Goal: Information Seeking & Learning: Learn about a topic

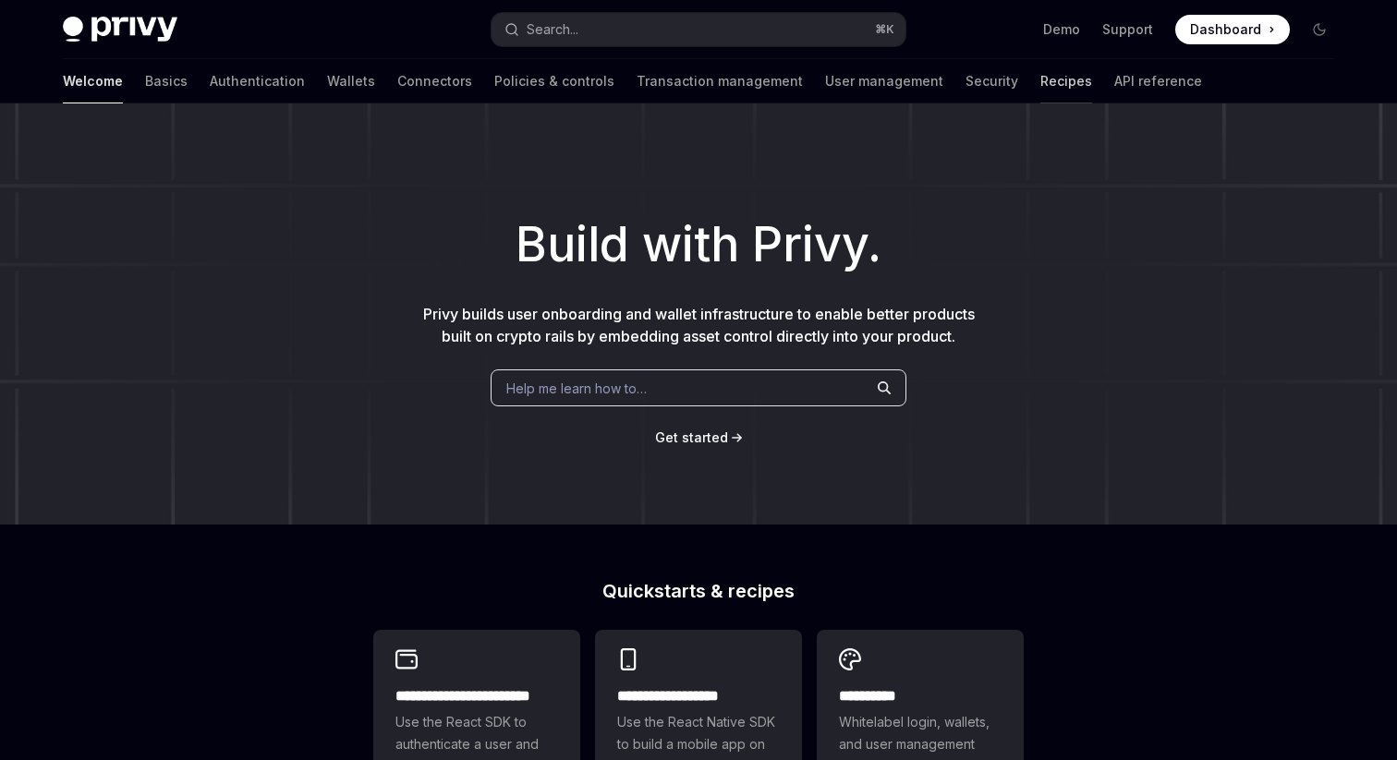
click at [1040, 84] on link "Recipes" at bounding box center [1066, 81] width 52 height 44
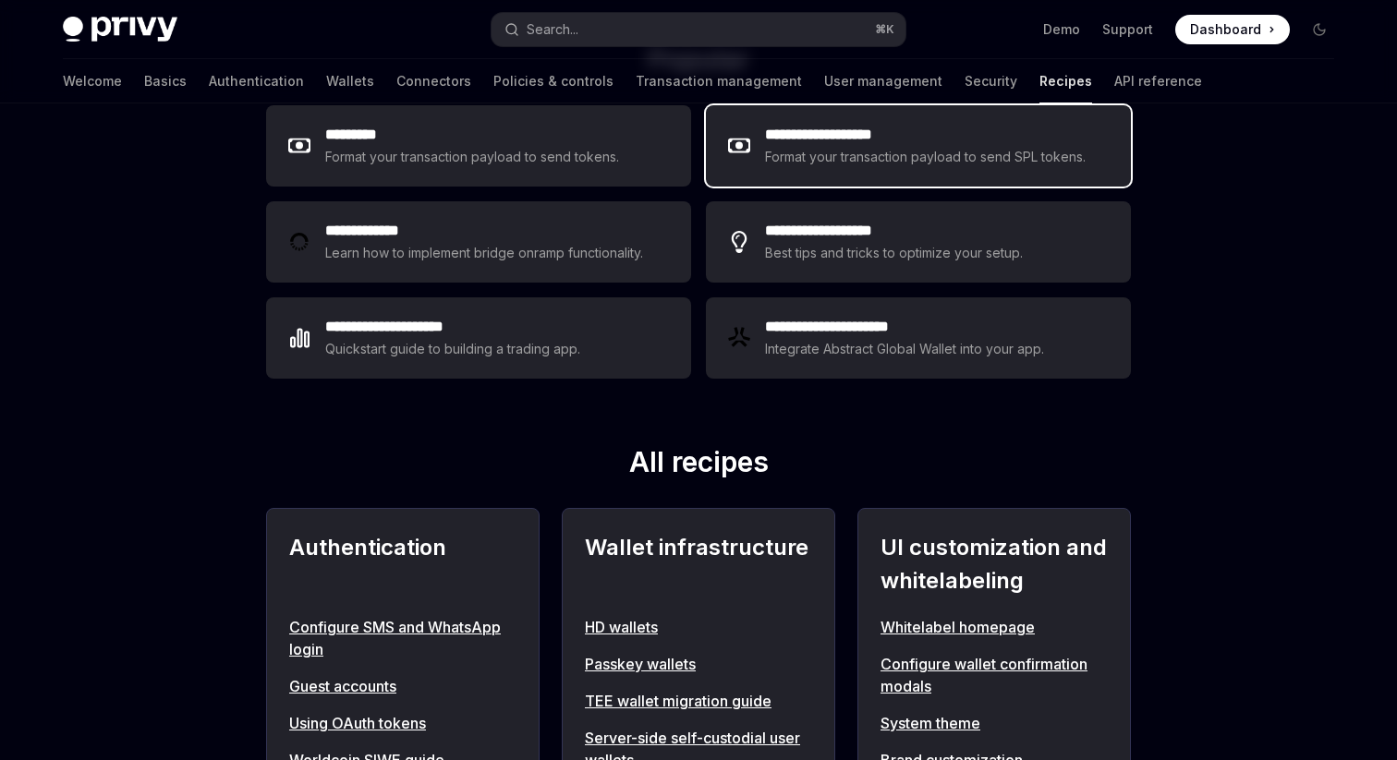
scroll to position [332, 0]
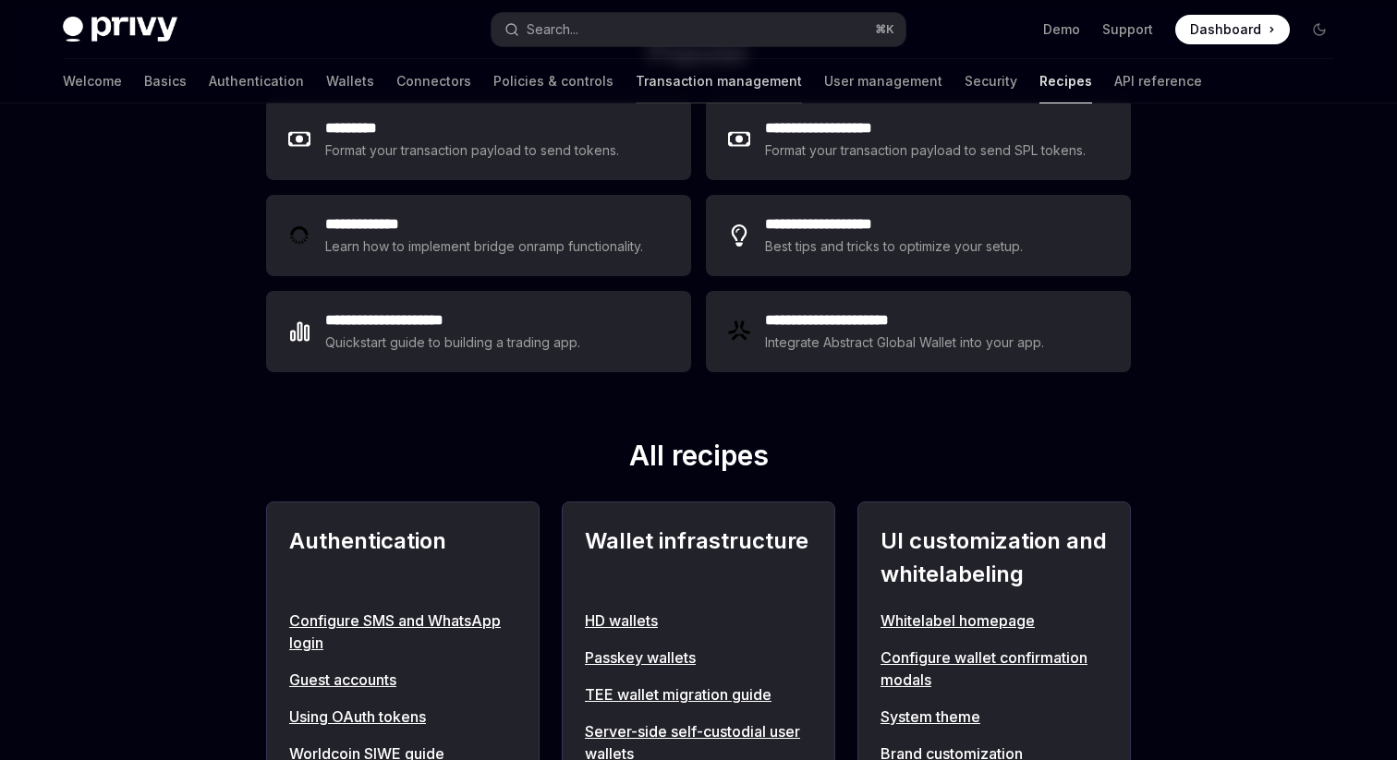
click at [636, 91] on link "Transaction management" at bounding box center [719, 81] width 166 height 44
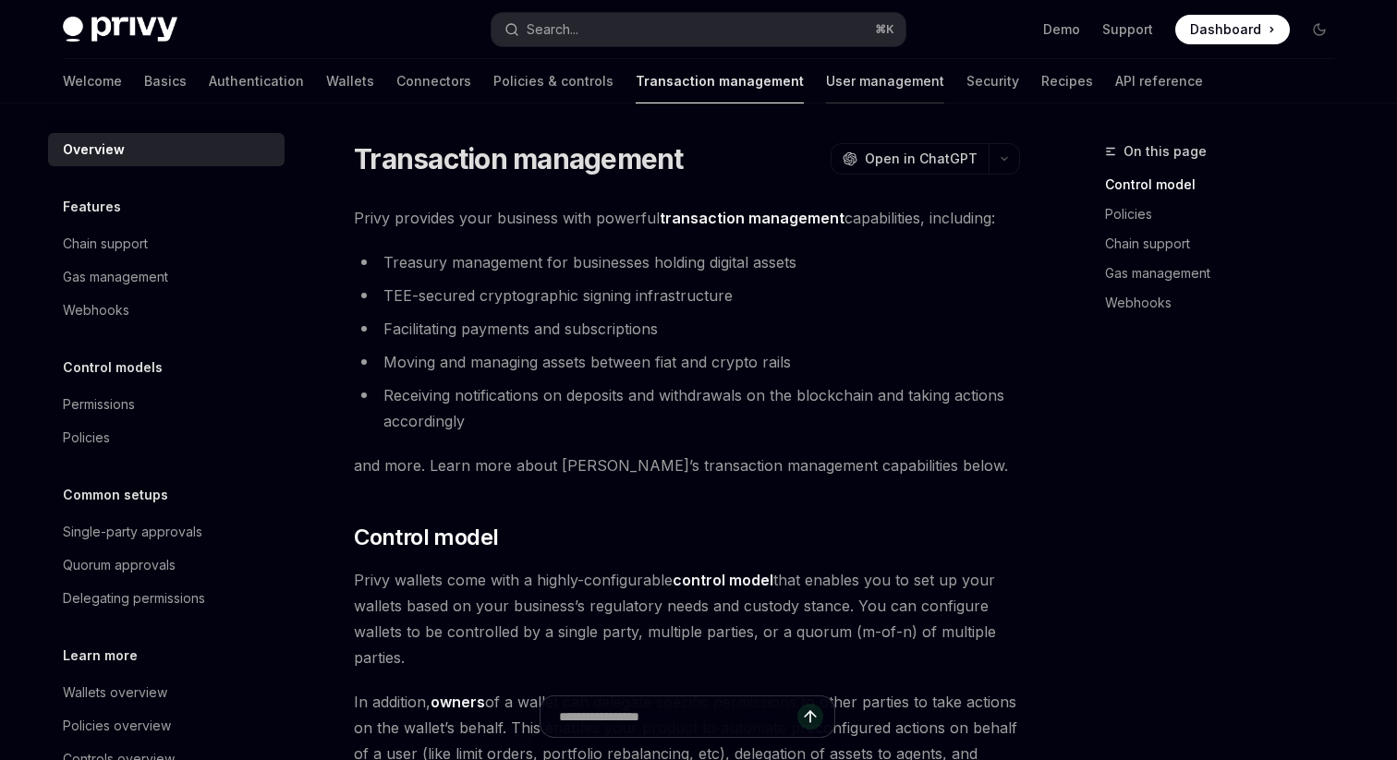
click at [826, 90] on link "User management" at bounding box center [885, 81] width 118 height 44
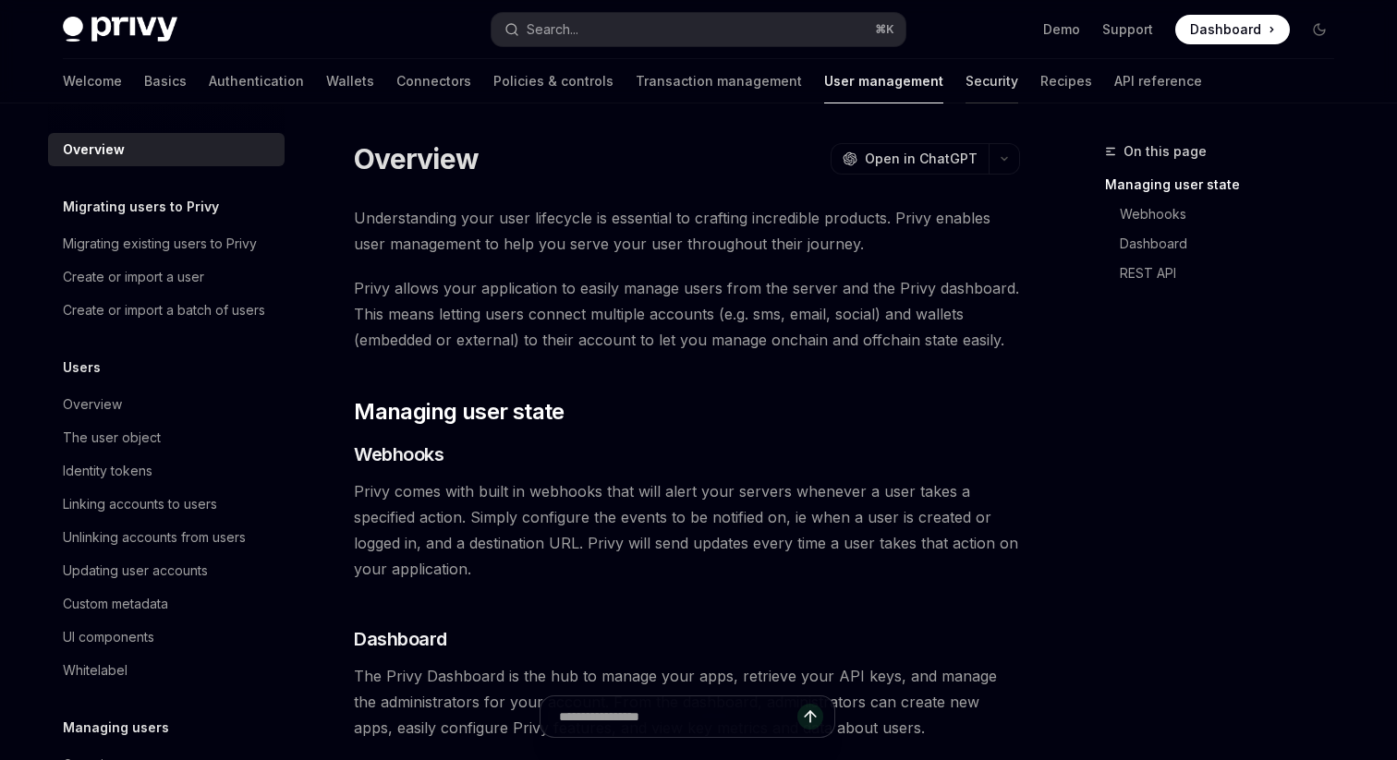
click at [965, 94] on link "Security" at bounding box center [991, 81] width 53 height 44
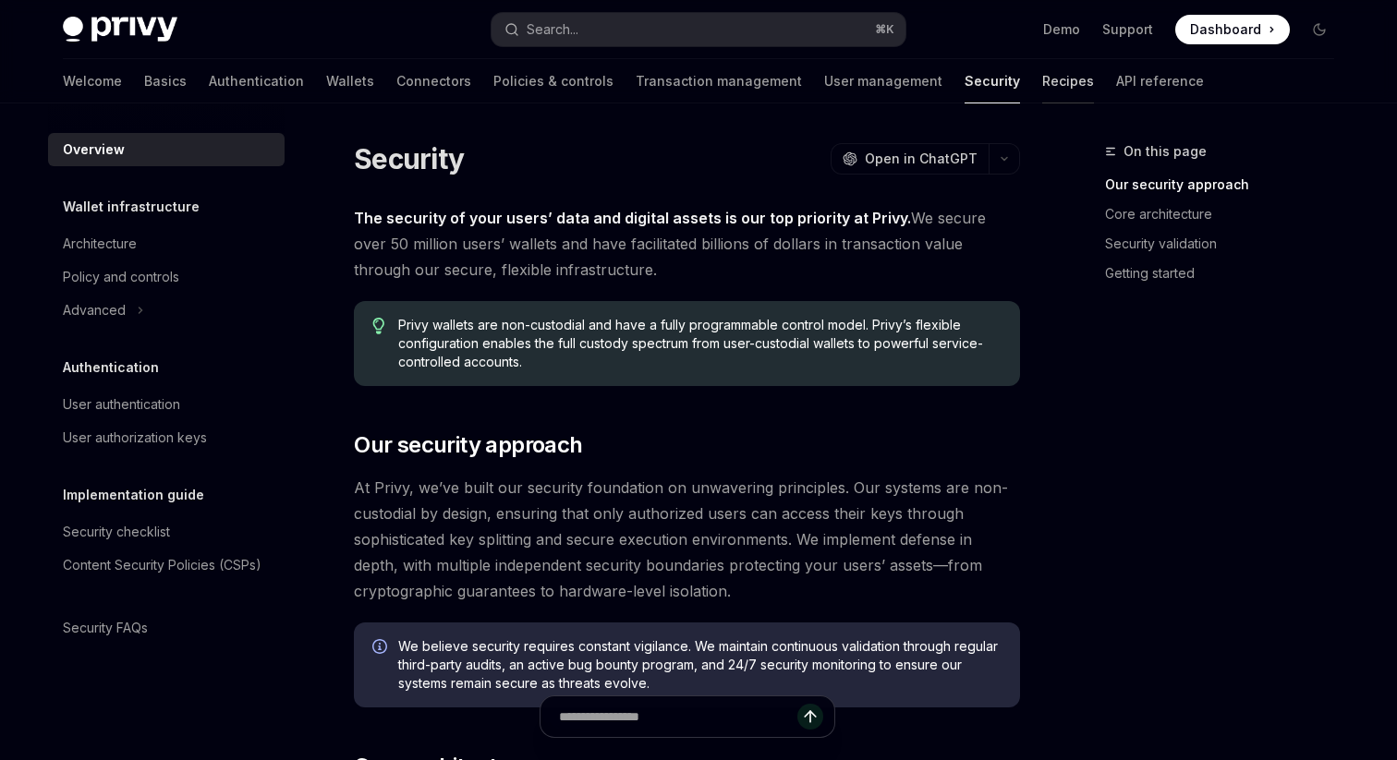
click at [1042, 84] on link "Recipes" at bounding box center [1068, 81] width 52 height 44
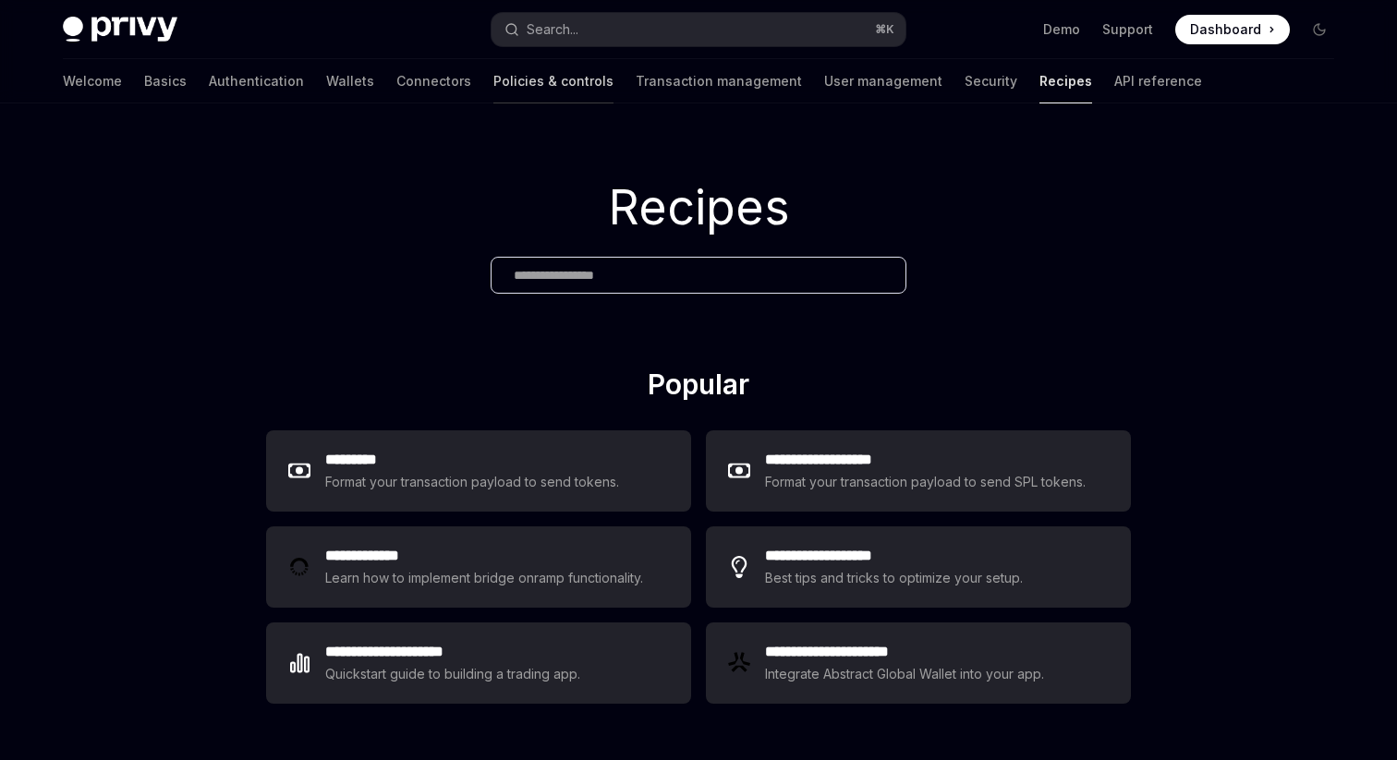
click at [493, 85] on link "Policies & controls" at bounding box center [553, 81] width 120 height 44
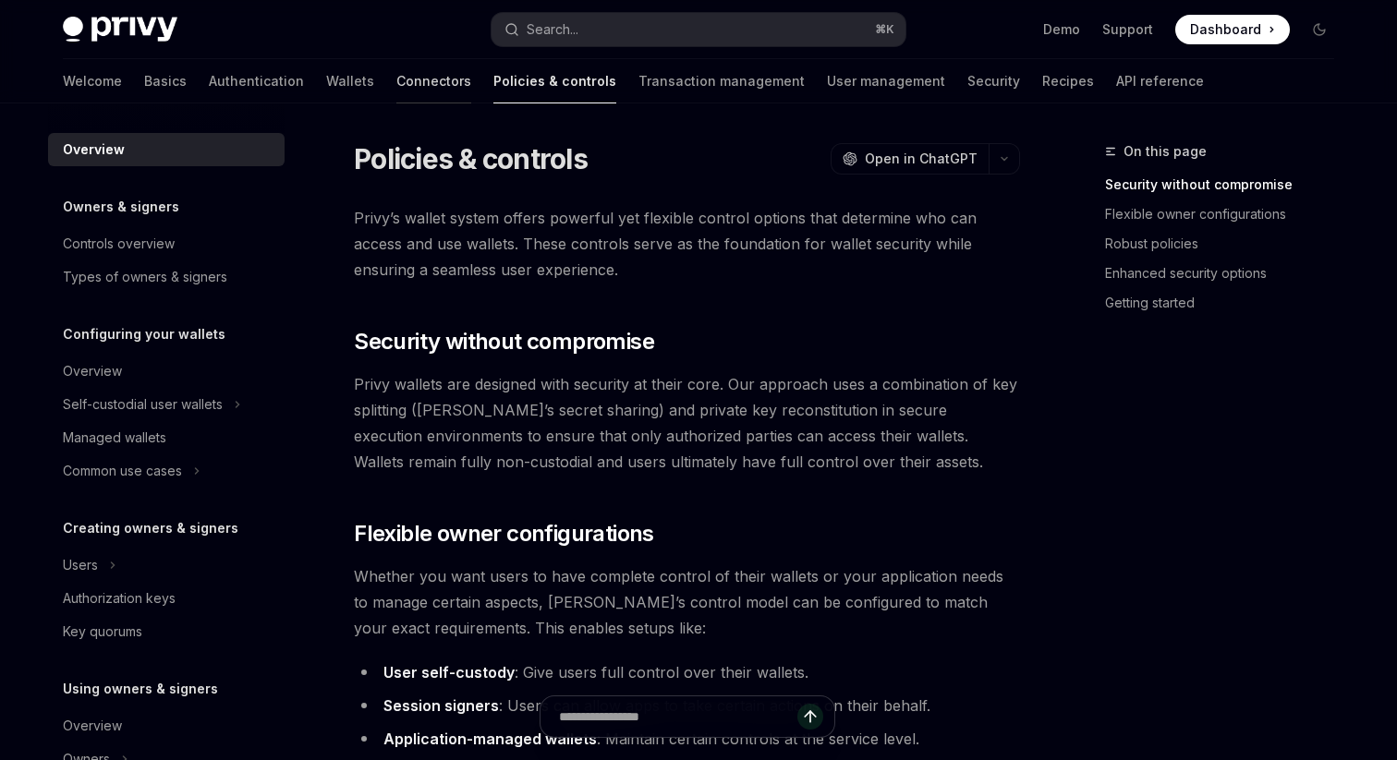
click at [396, 90] on link "Connectors" at bounding box center [433, 81] width 75 height 44
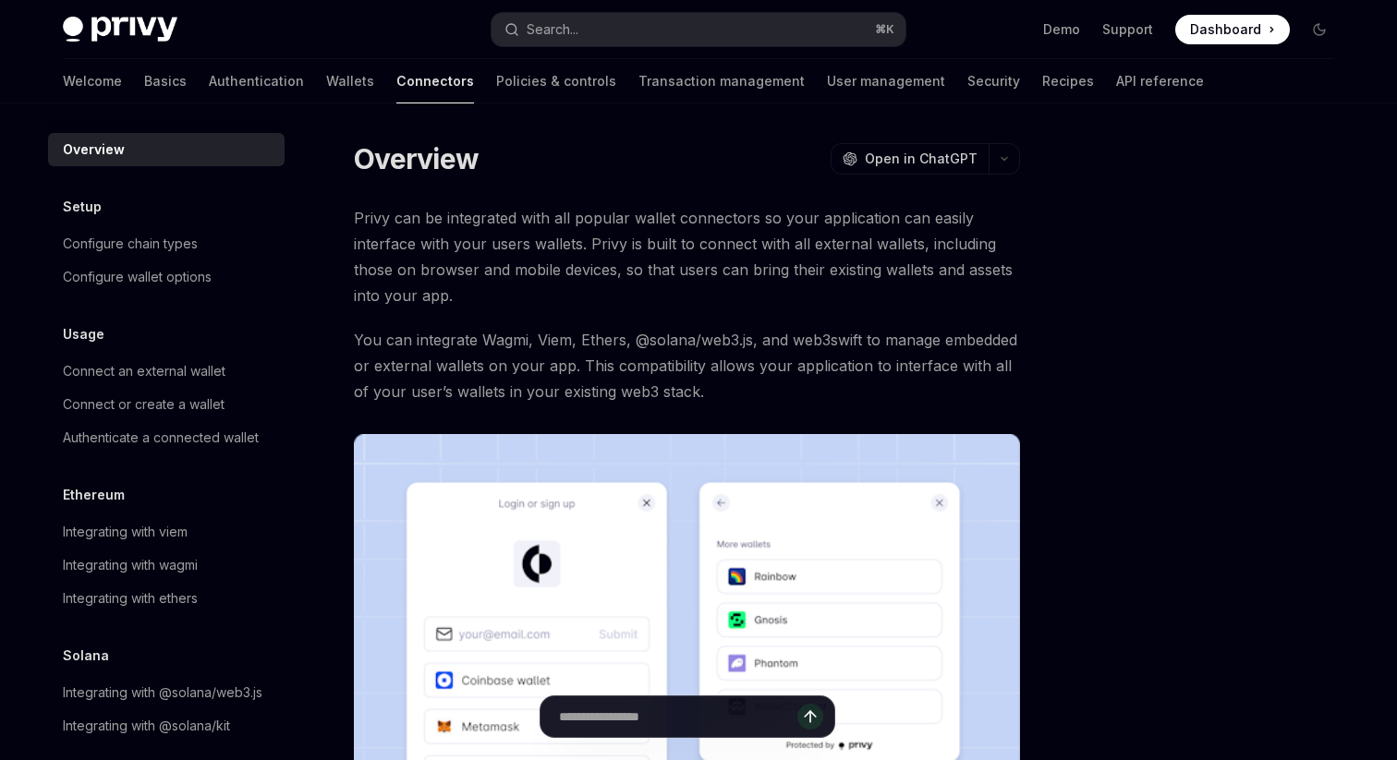
click at [248, 104] on div at bounding box center [166, 118] width 236 height 30
click at [235, 86] on div "Welcome Basics Authentication Wallets Connectors Policies & controls Transactio…" at bounding box center [633, 81] width 1141 height 44
click at [326, 84] on link "Wallets" at bounding box center [350, 81] width 48 height 44
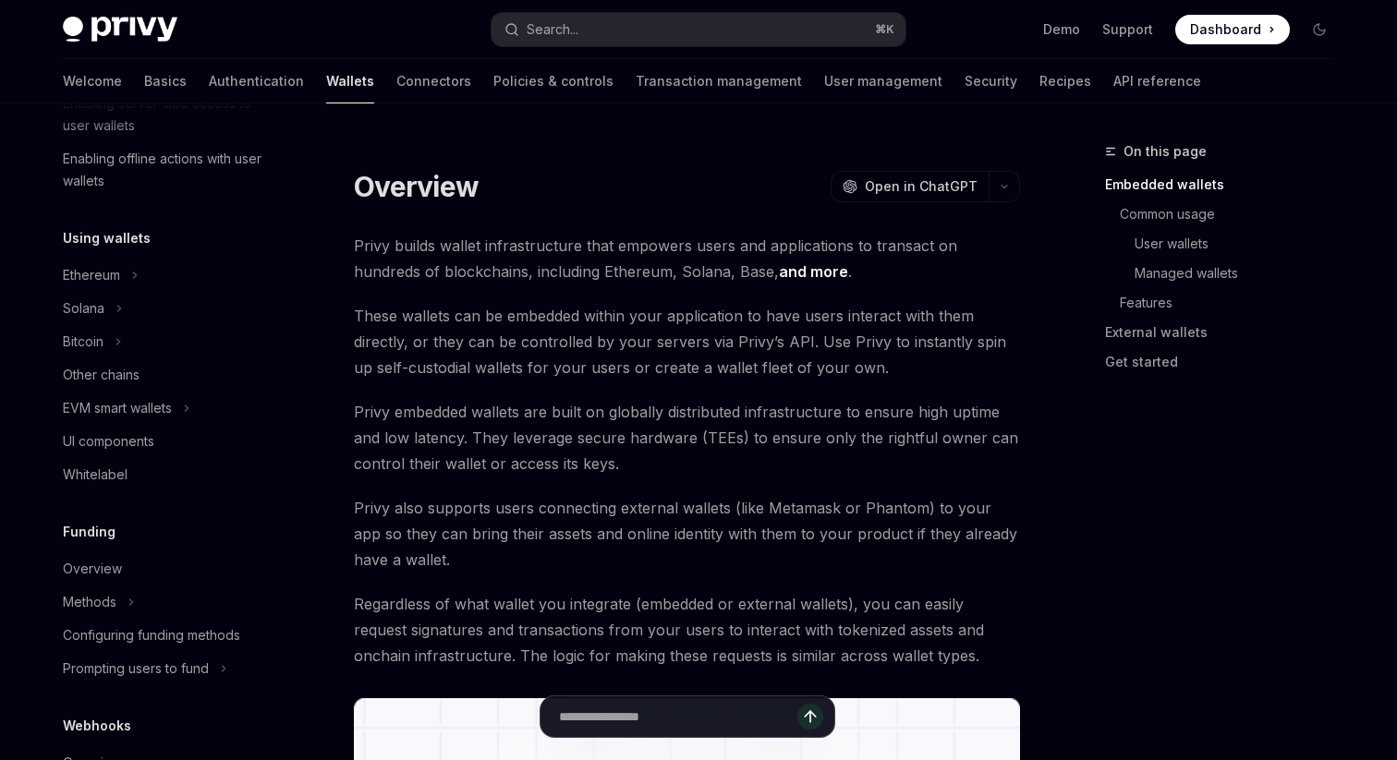
scroll to position [706, 0]
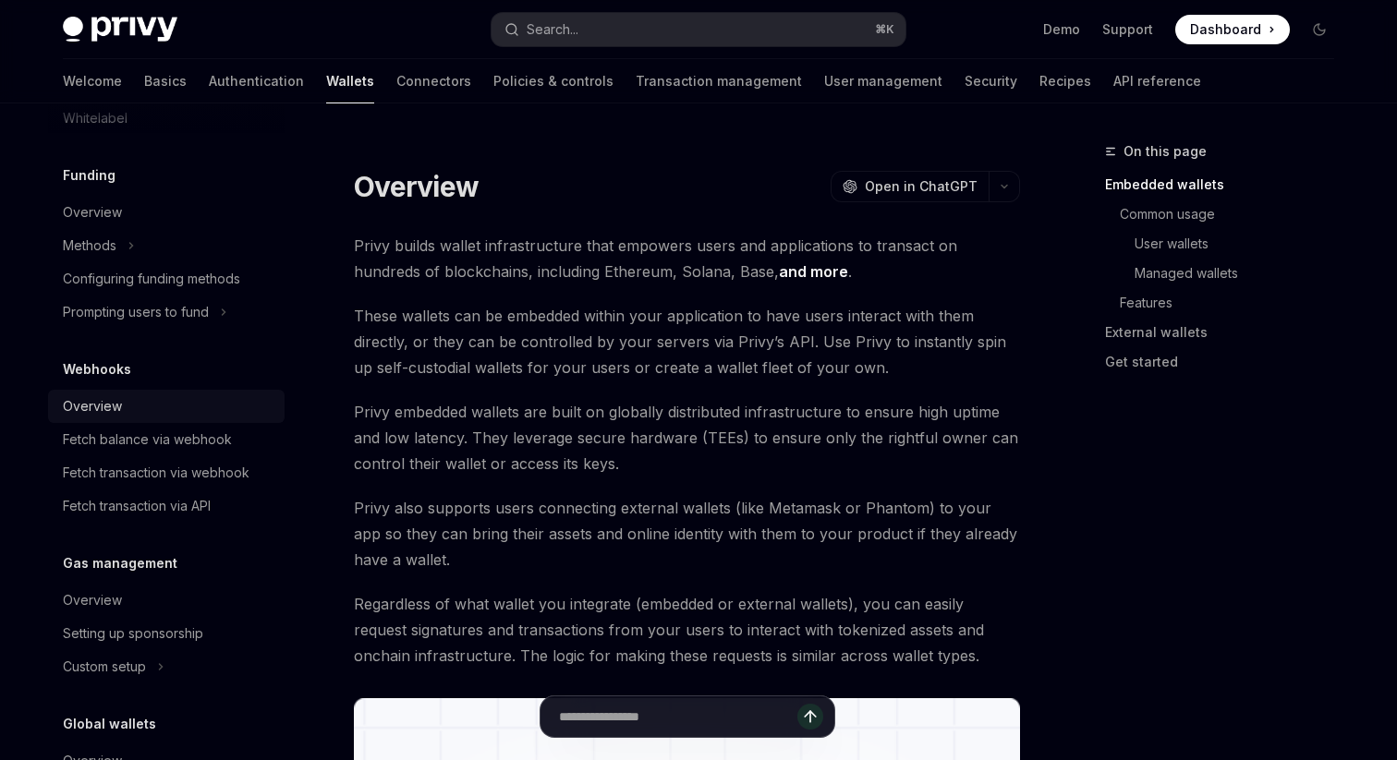
click at [195, 416] on div "Overview" at bounding box center [168, 406] width 211 height 22
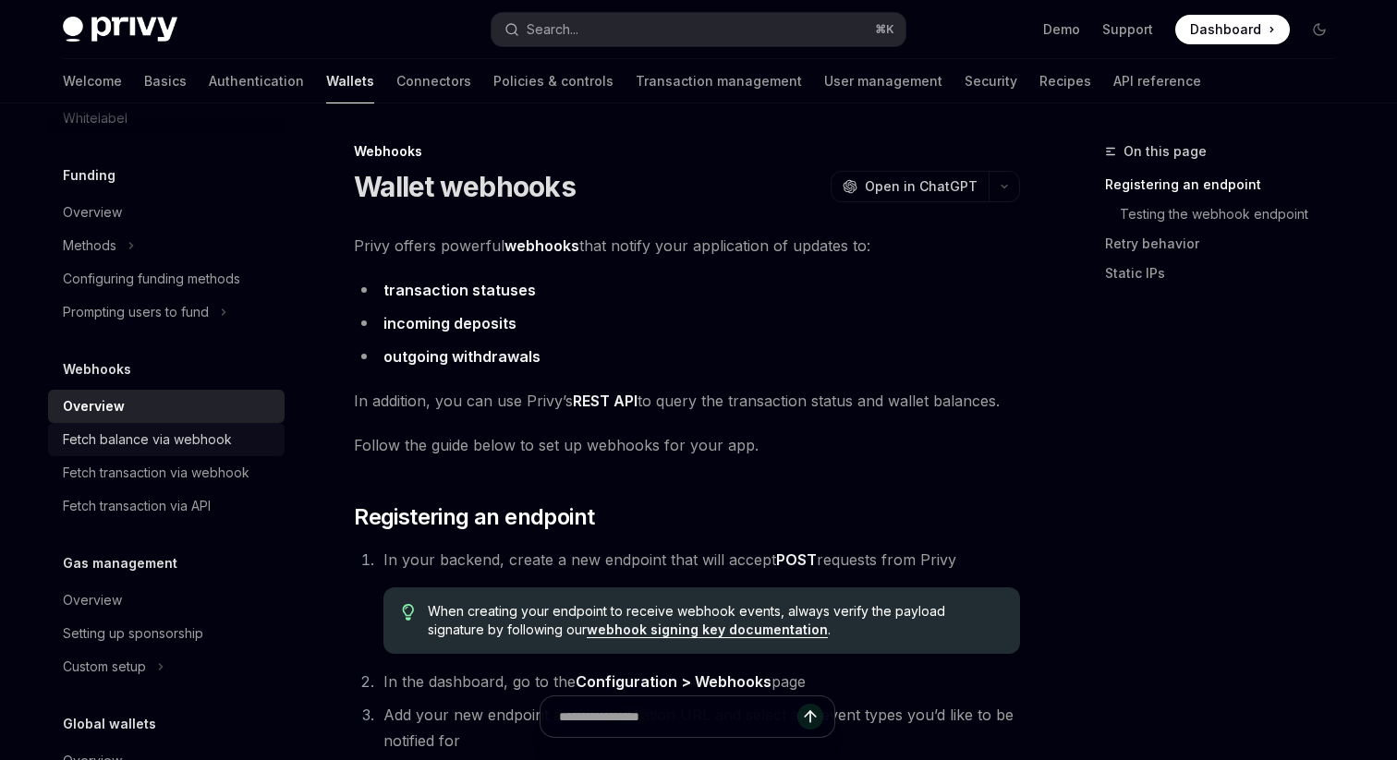
click at [190, 443] on div "Fetch balance via webhook" at bounding box center [147, 440] width 169 height 22
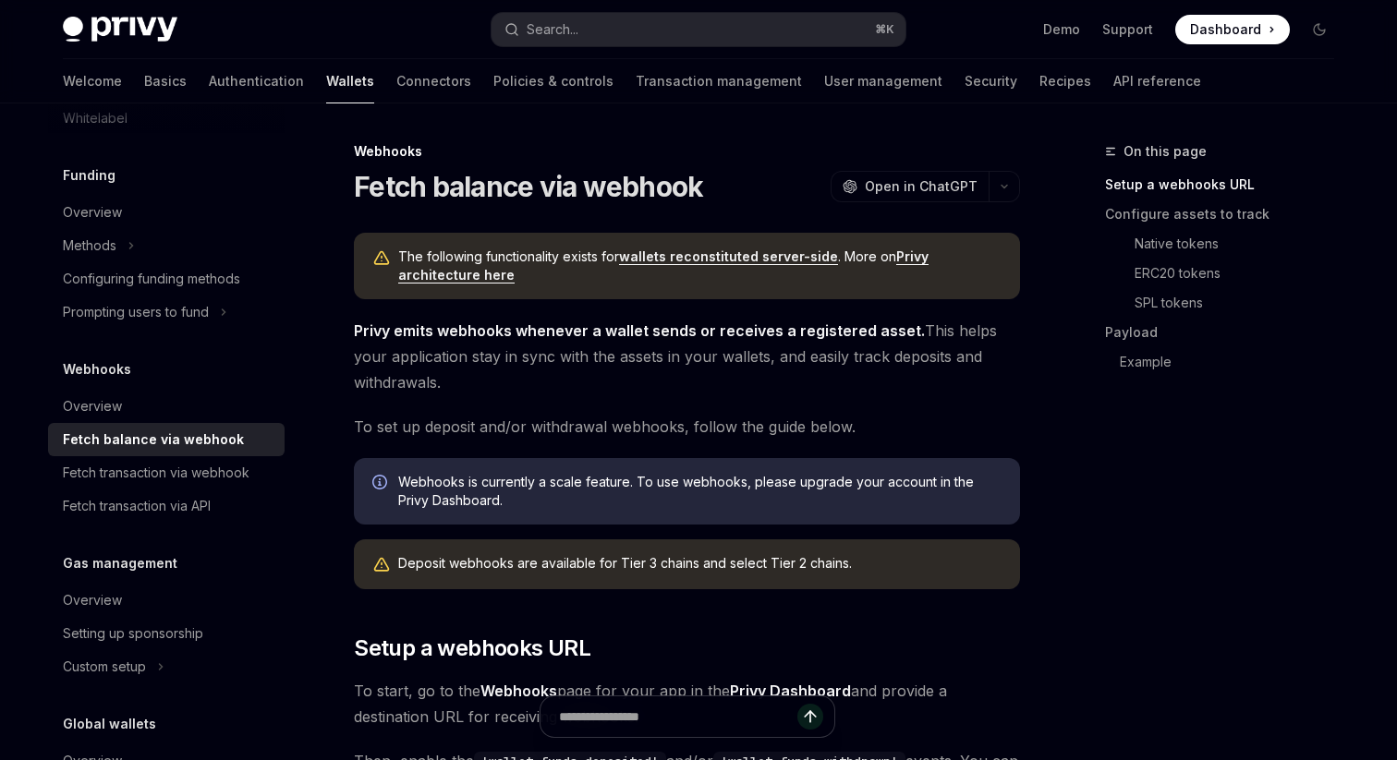
scroll to position [827, 0]
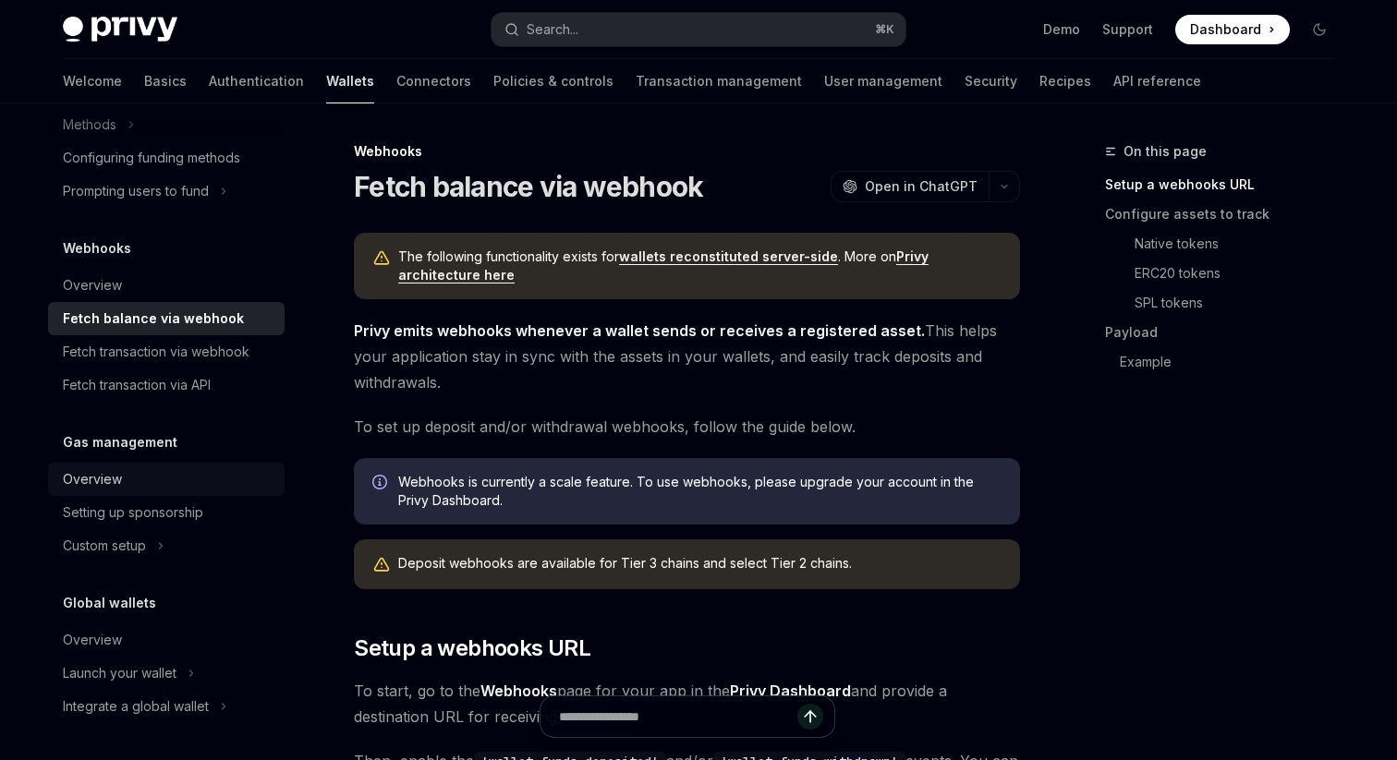
click at [173, 474] on div "Overview" at bounding box center [168, 479] width 211 height 22
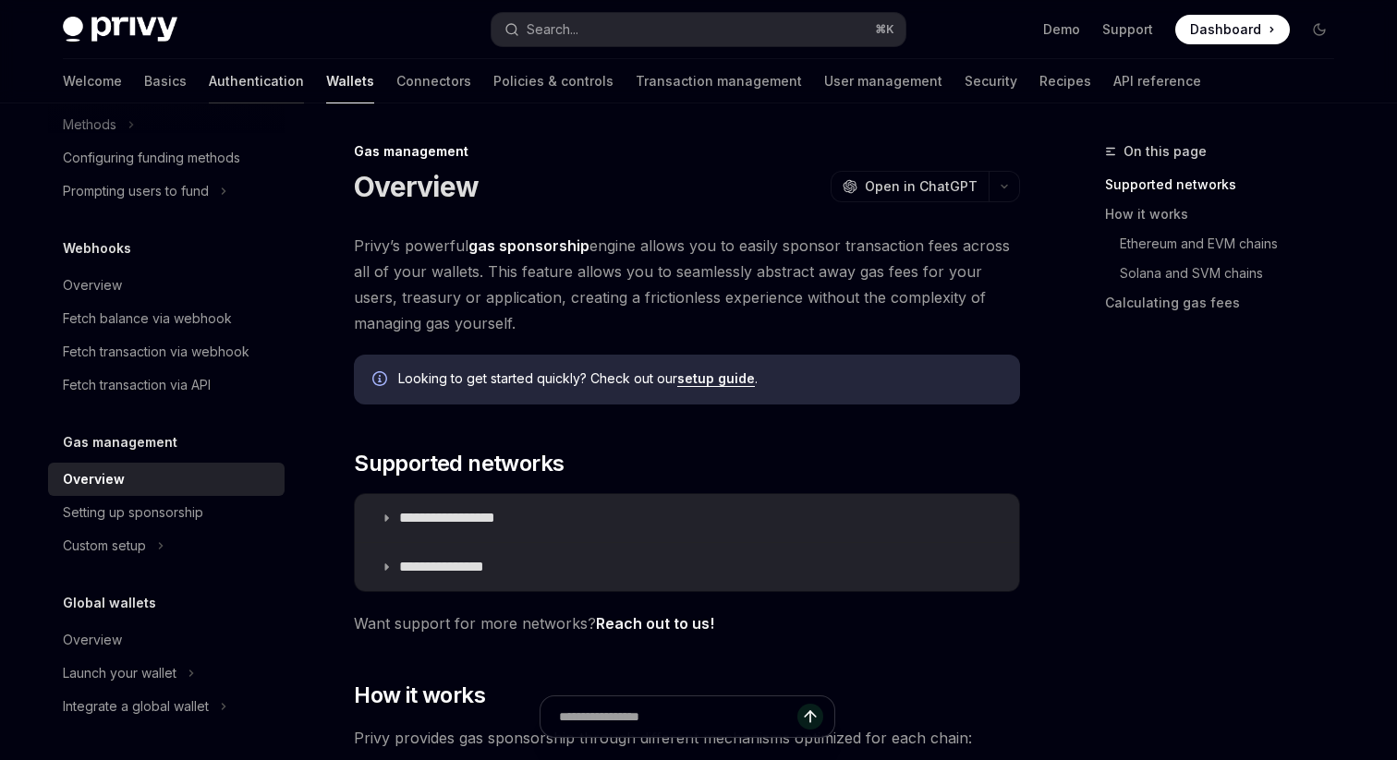
click at [209, 86] on link "Authentication" at bounding box center [256, 81] width 95 height 44
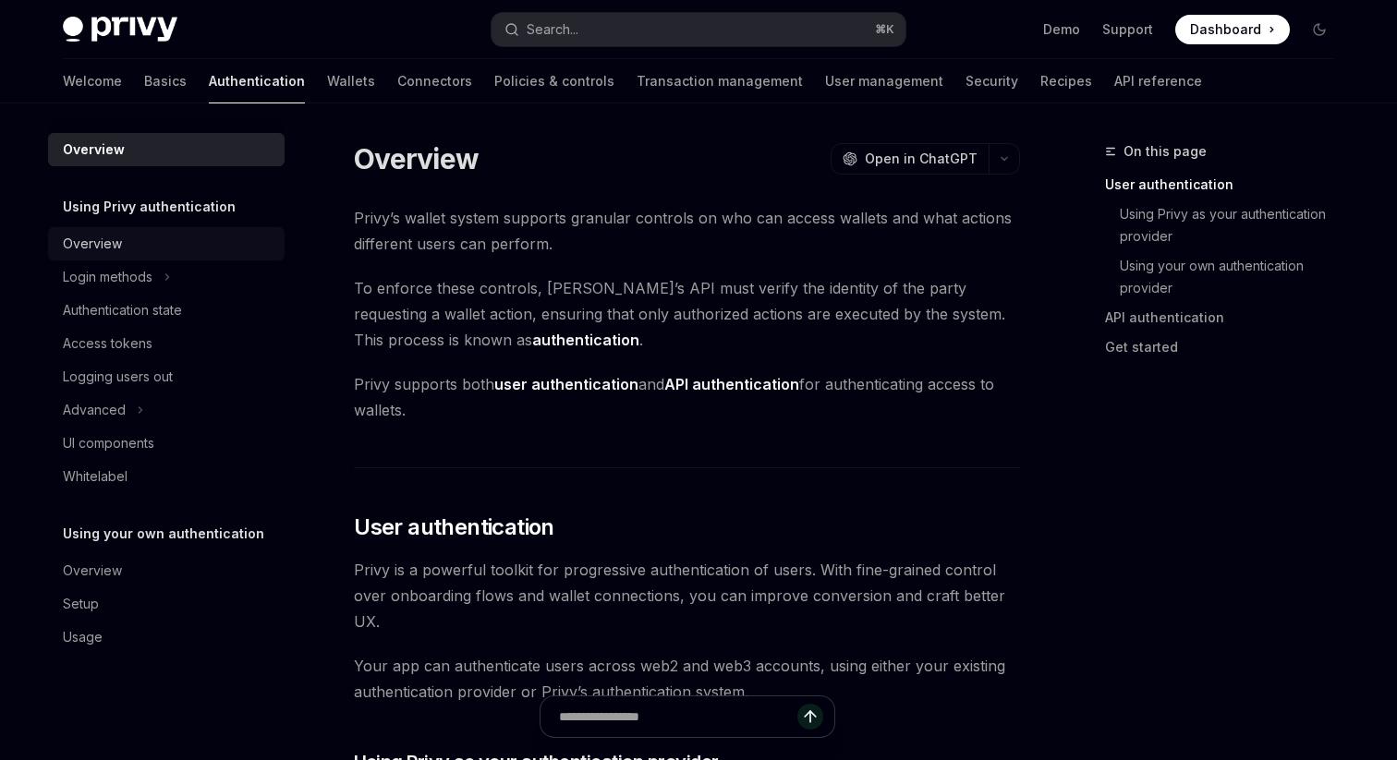
click at [164, 231] on link "Overview" at bounding box center [166, 243] width 236 height 33
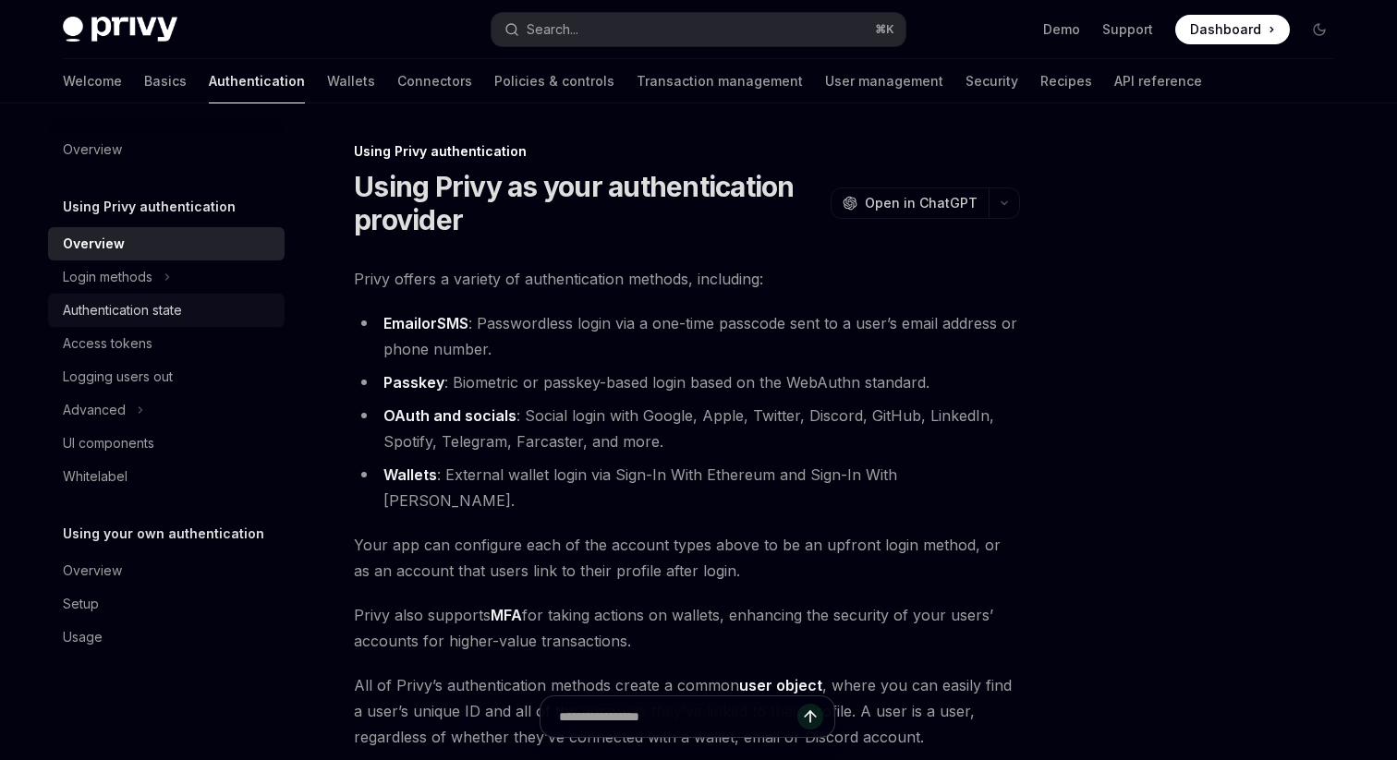
click at [160, 299] on div "Authentication state" at bounding box center [122, 310] width 119 height 22
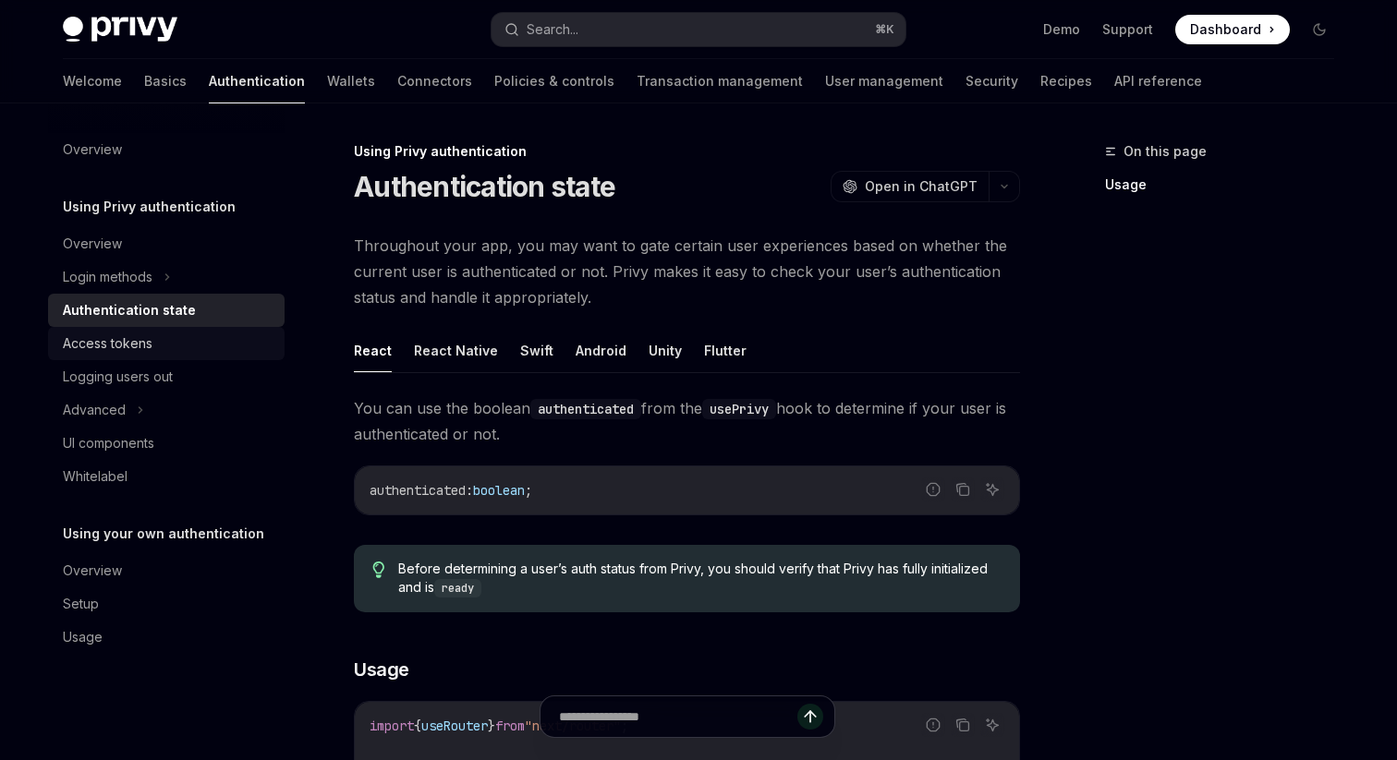
click at [149, 334] on div "Access tokens" at bounding box center [108, 344] width 90 height 22
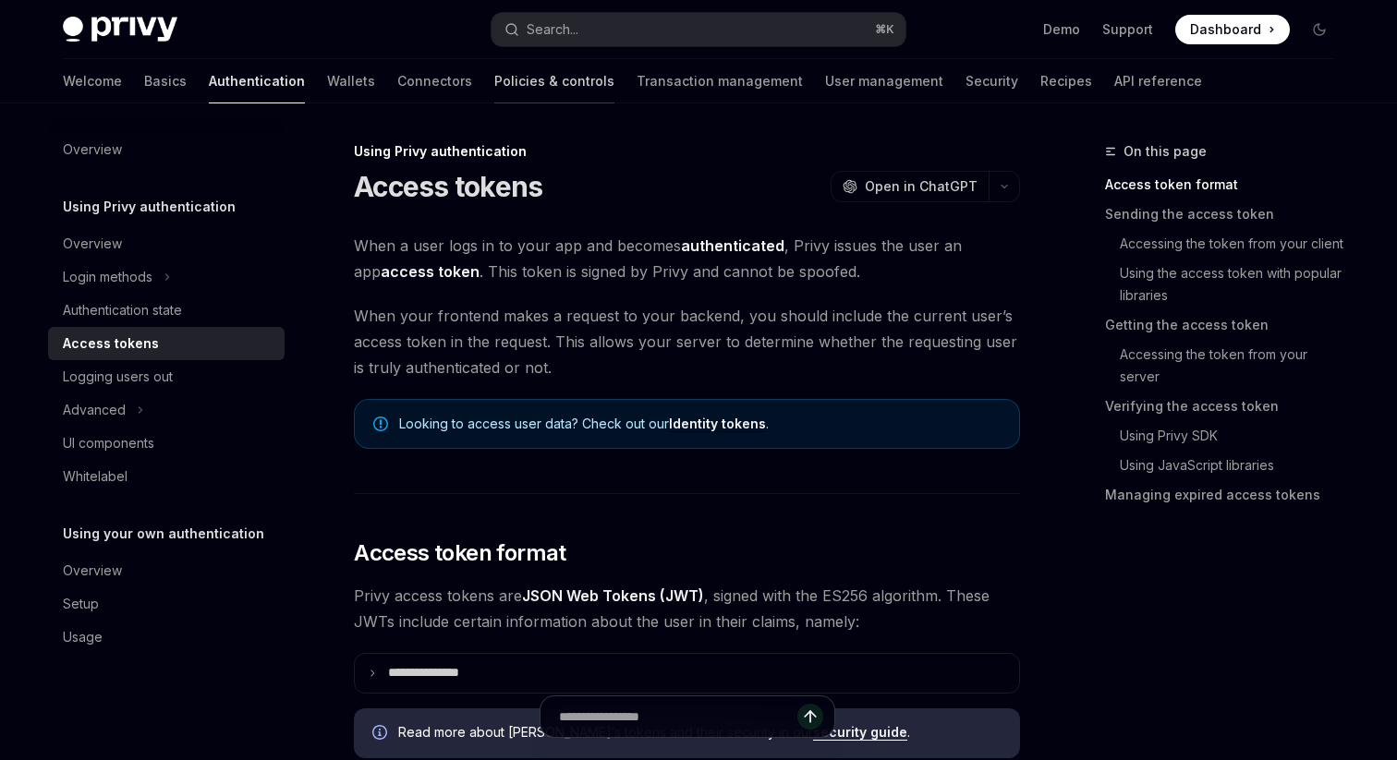
click at [494, 88] on link "Policies & controls" at bounding box center [554, 81] width 120 height 44
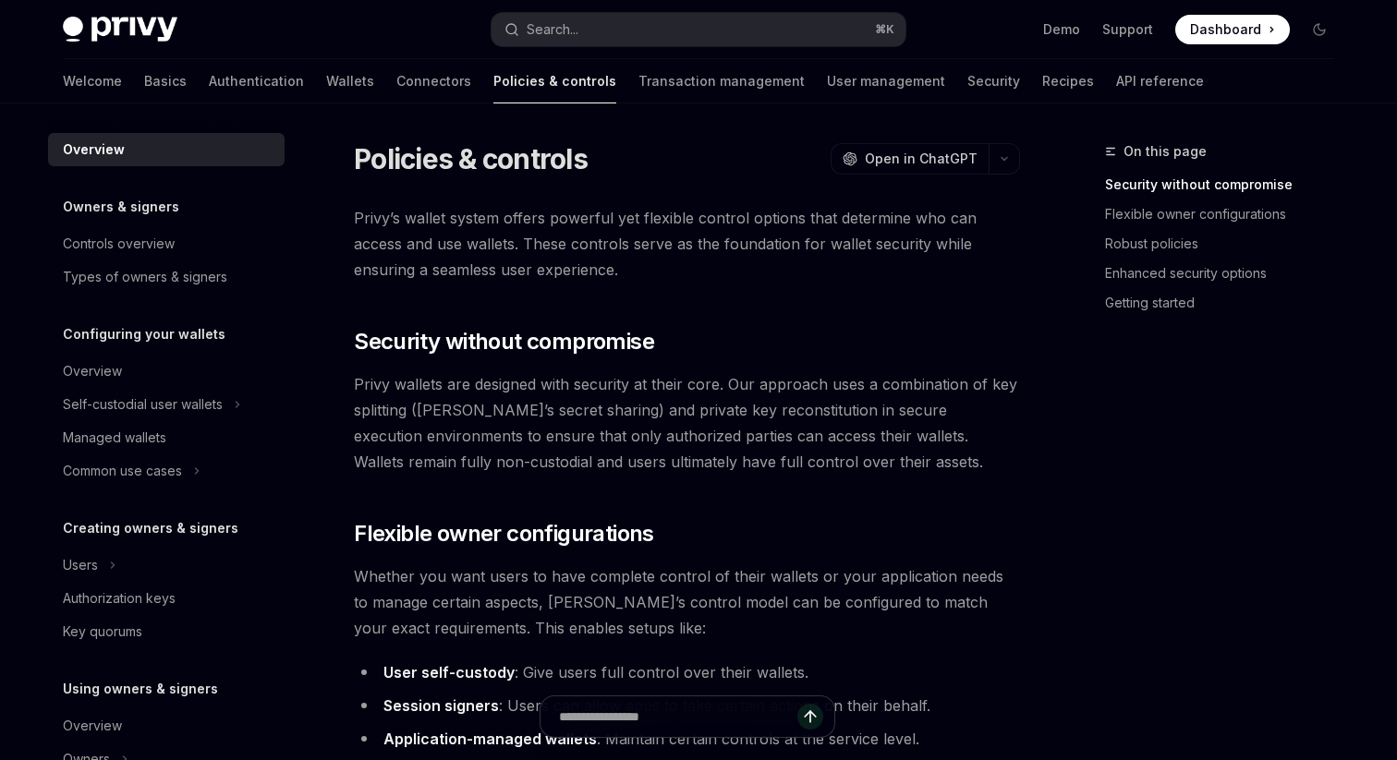
click at [187, 221] on div "Owners & signers Controls overview Types of owners & signers" at bounding box center [166, 245] width 236 height 98
click at [186, 246] on div "Controls overview" at bounding box center [168, 244] width 211 height 22
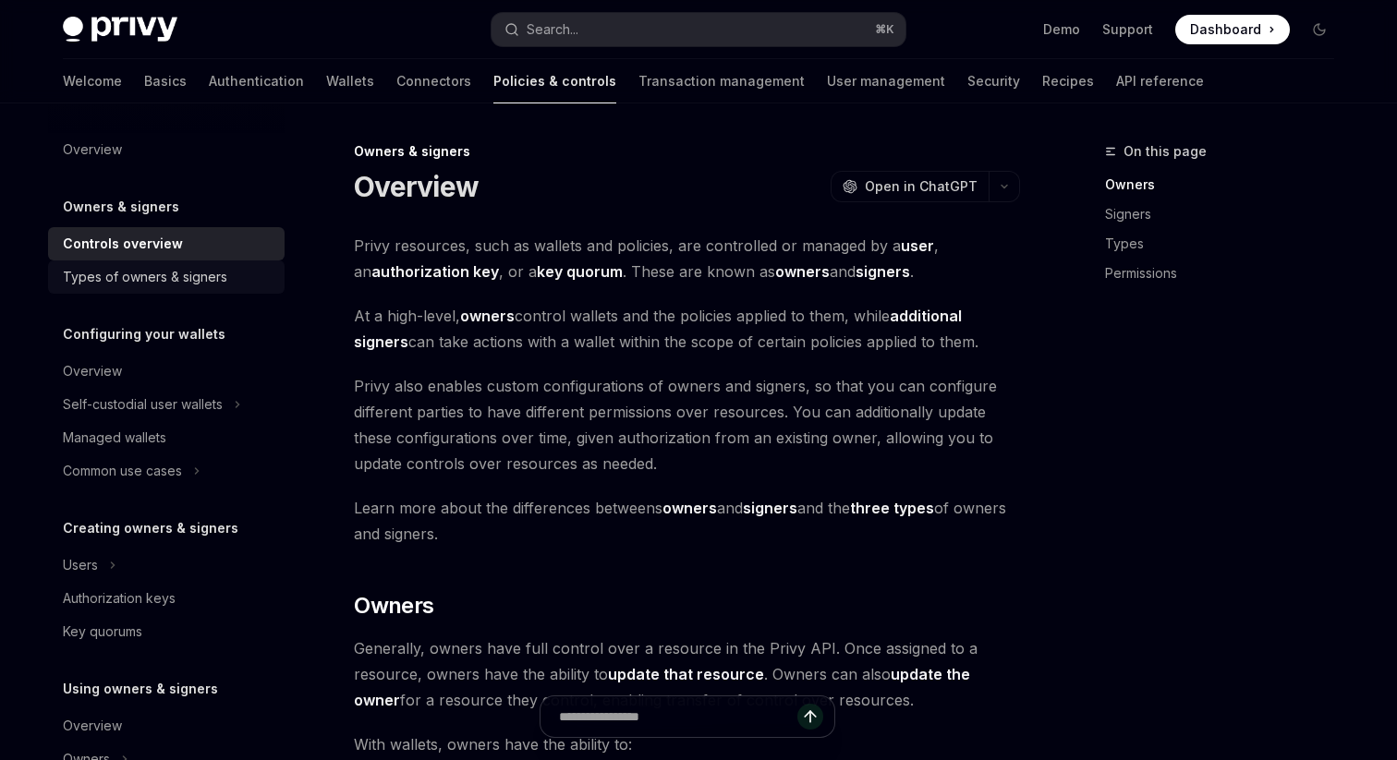
click at [174, 268] on div "Types of owners & signers" at bounding box center [145, 277] width 164 height 22
type textarea "*"
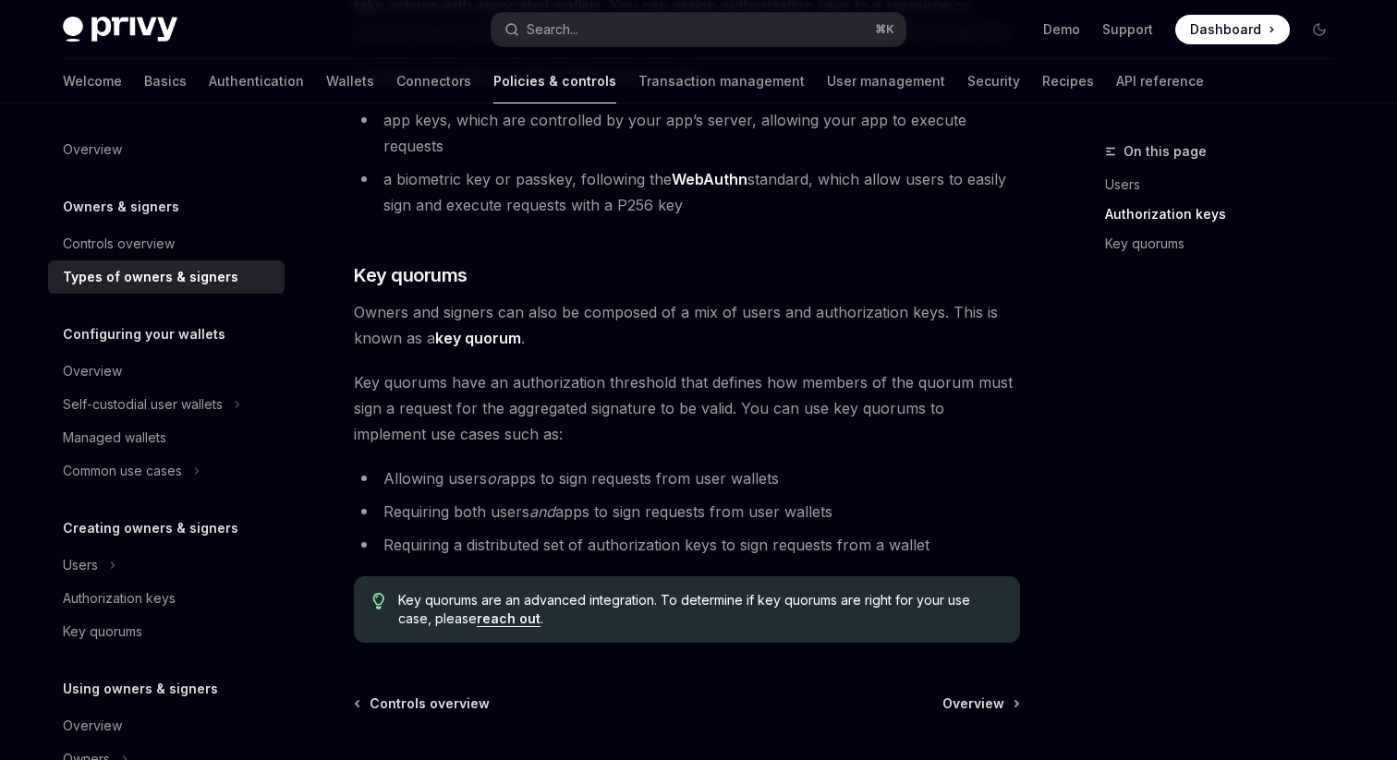
scroll to position [628, 0]
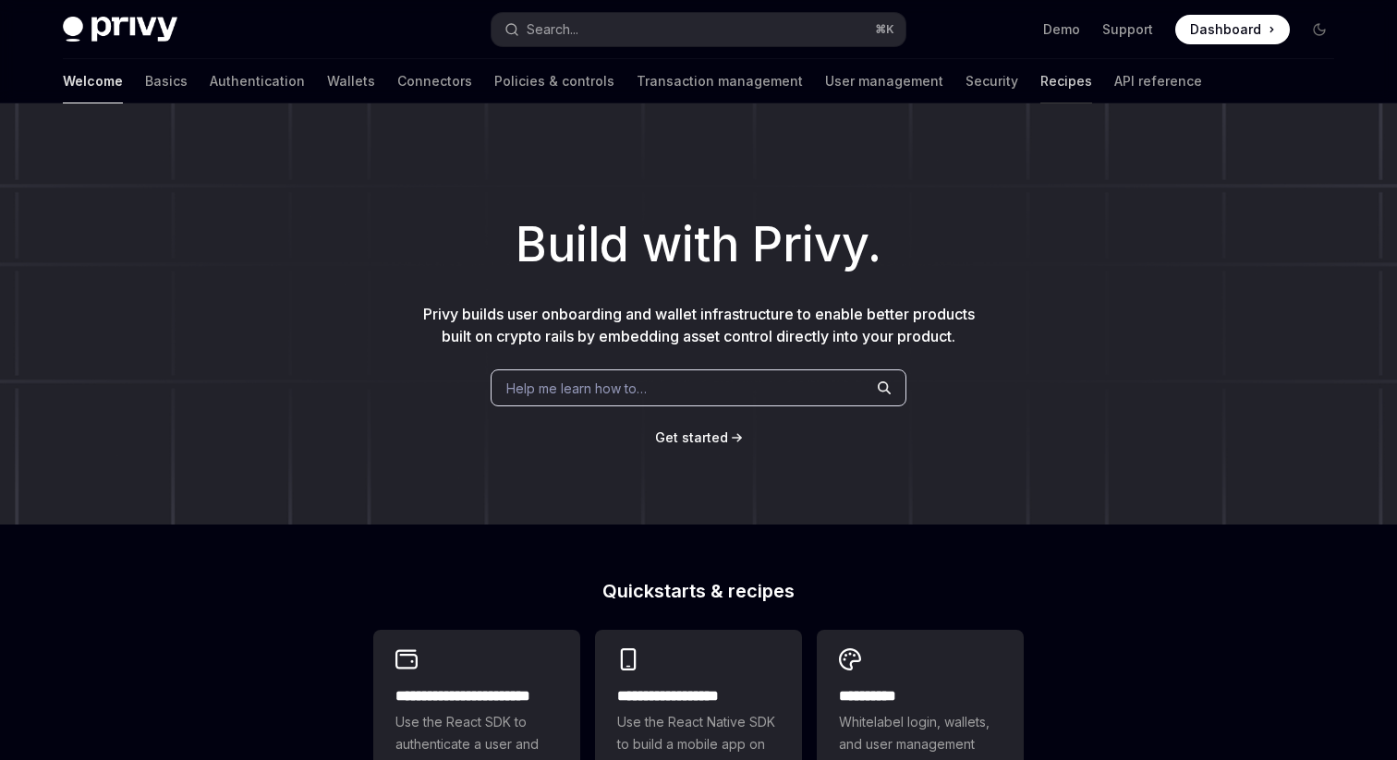
click at [1040, 79] on link "Recipes" at bounding box center [1066, 81] width 52 height 44
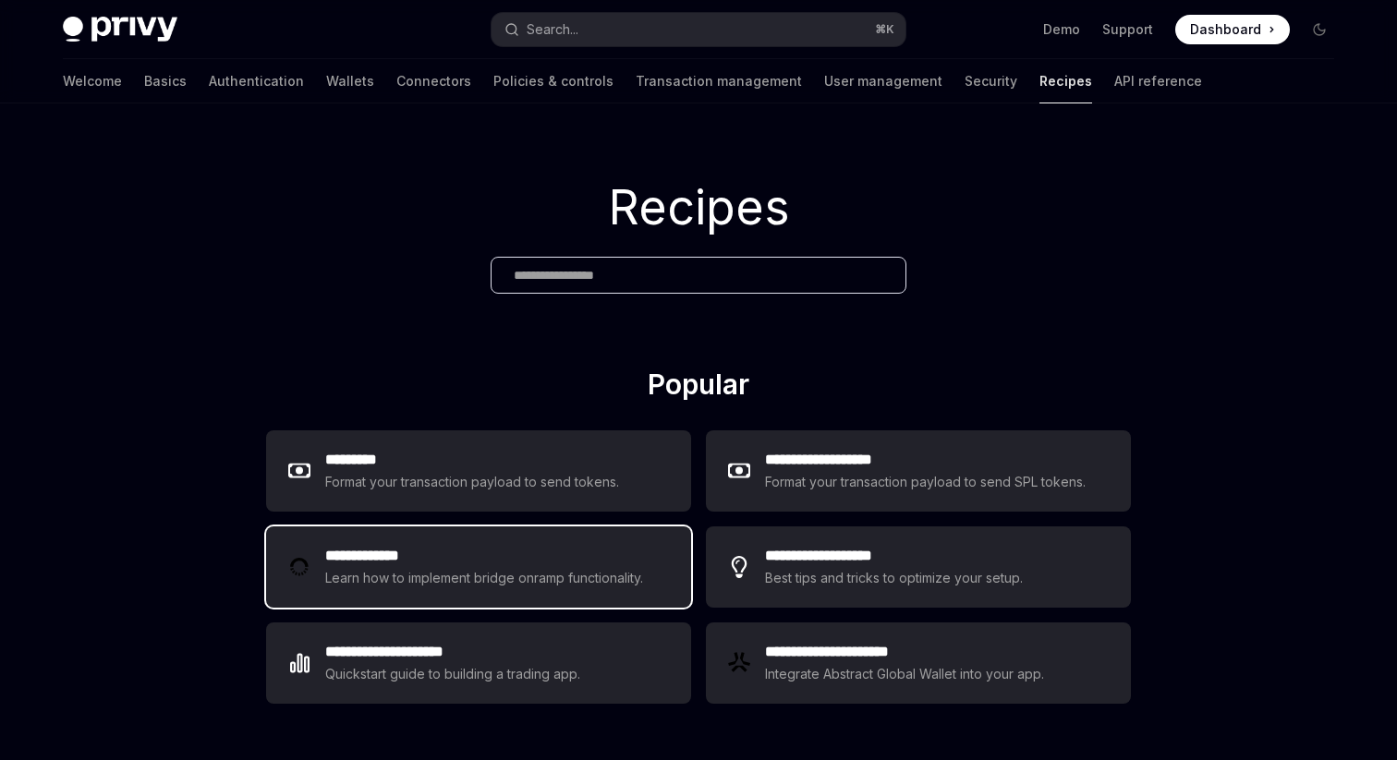
click at [512, 578] on div "Learn how to implement bridge onramp functionality." at bounding box center [486, 578] width 323 height 22
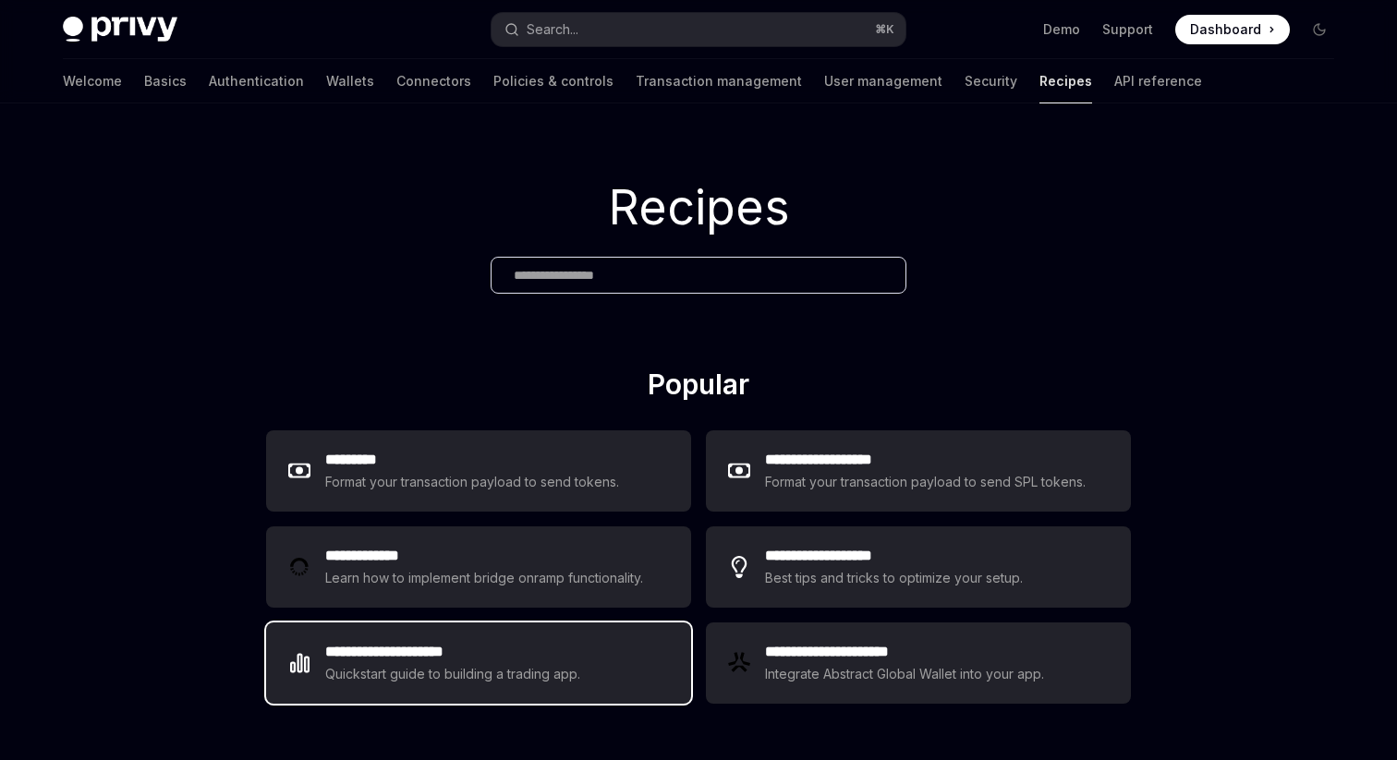
click at [598, 636] on div "**********" at bounding box center [478, 663] width 425 height 81
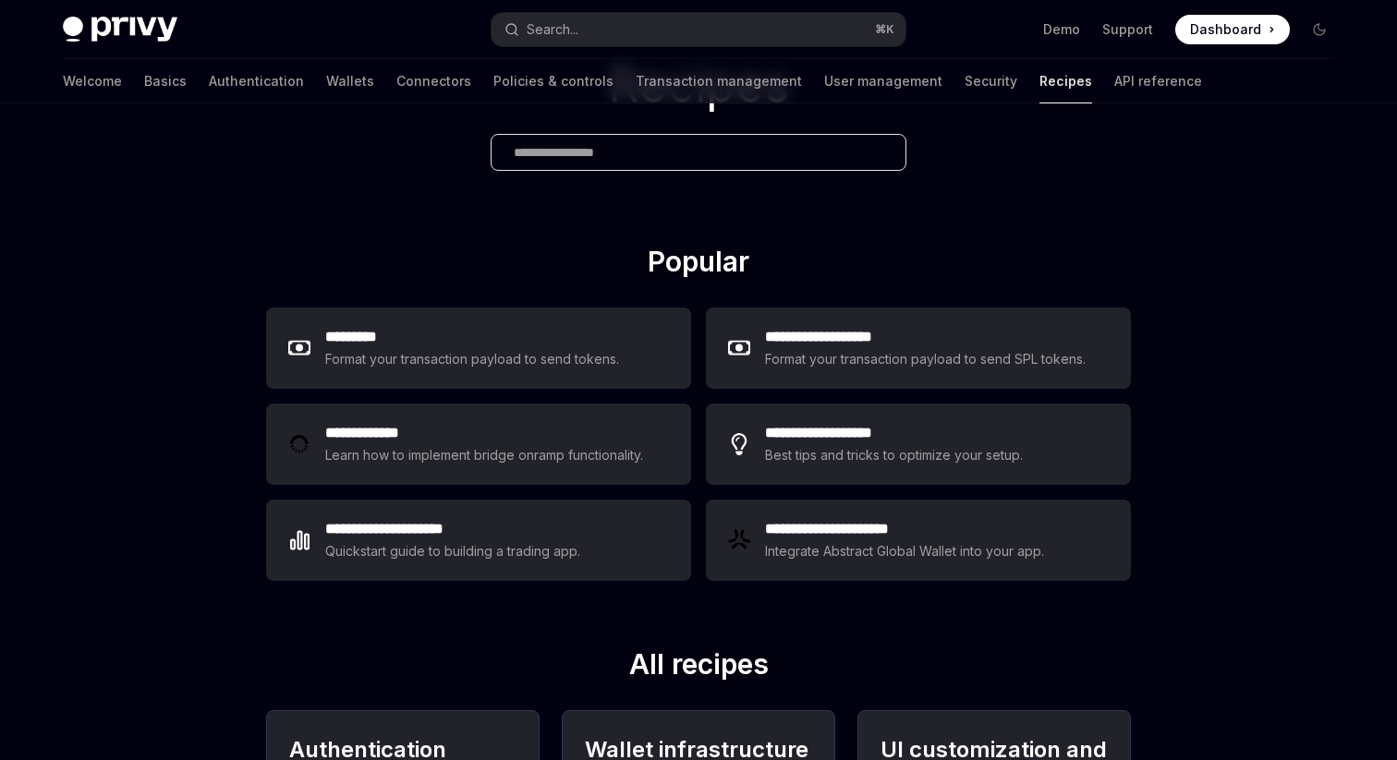
scroll to position [126, 0]
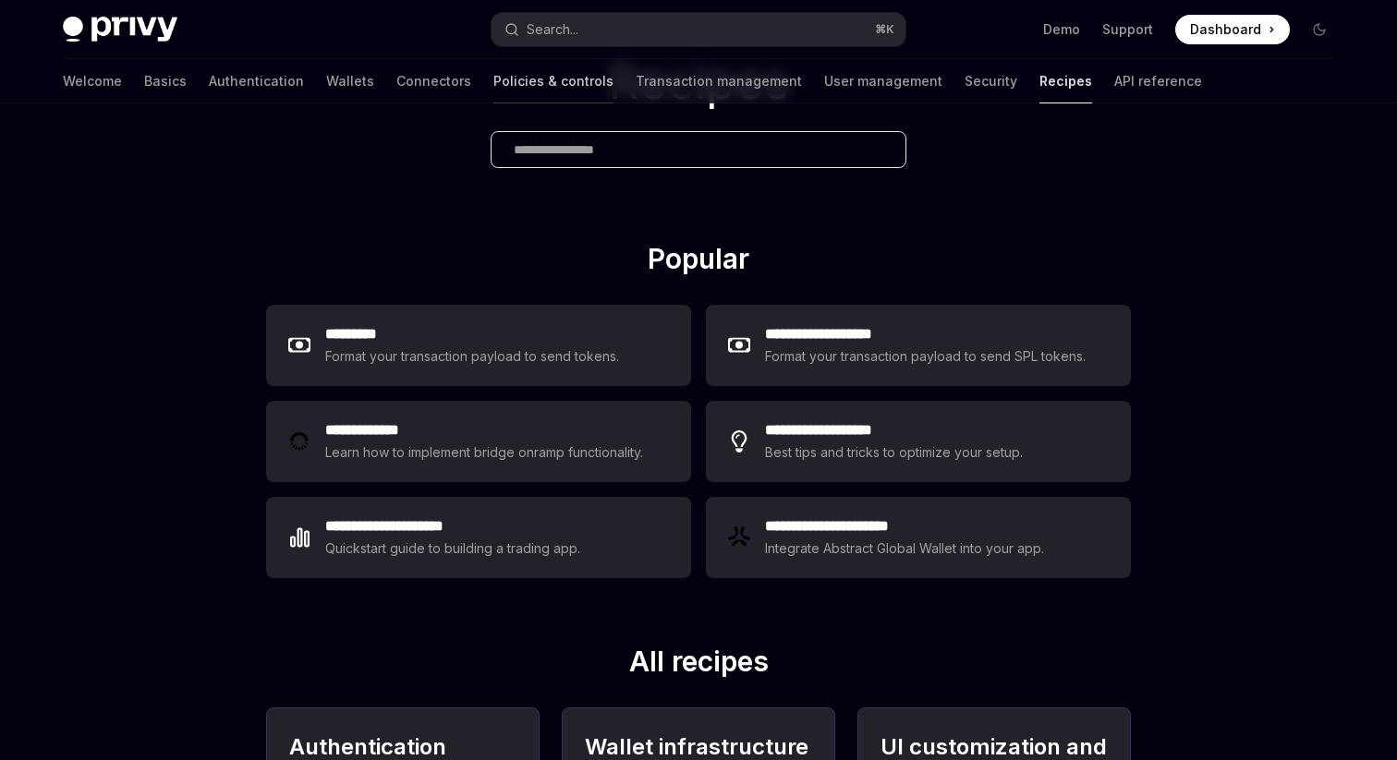
click at [493, 63] on link "Policies & controls" at bounding box center [553, 81] width 120 height 44
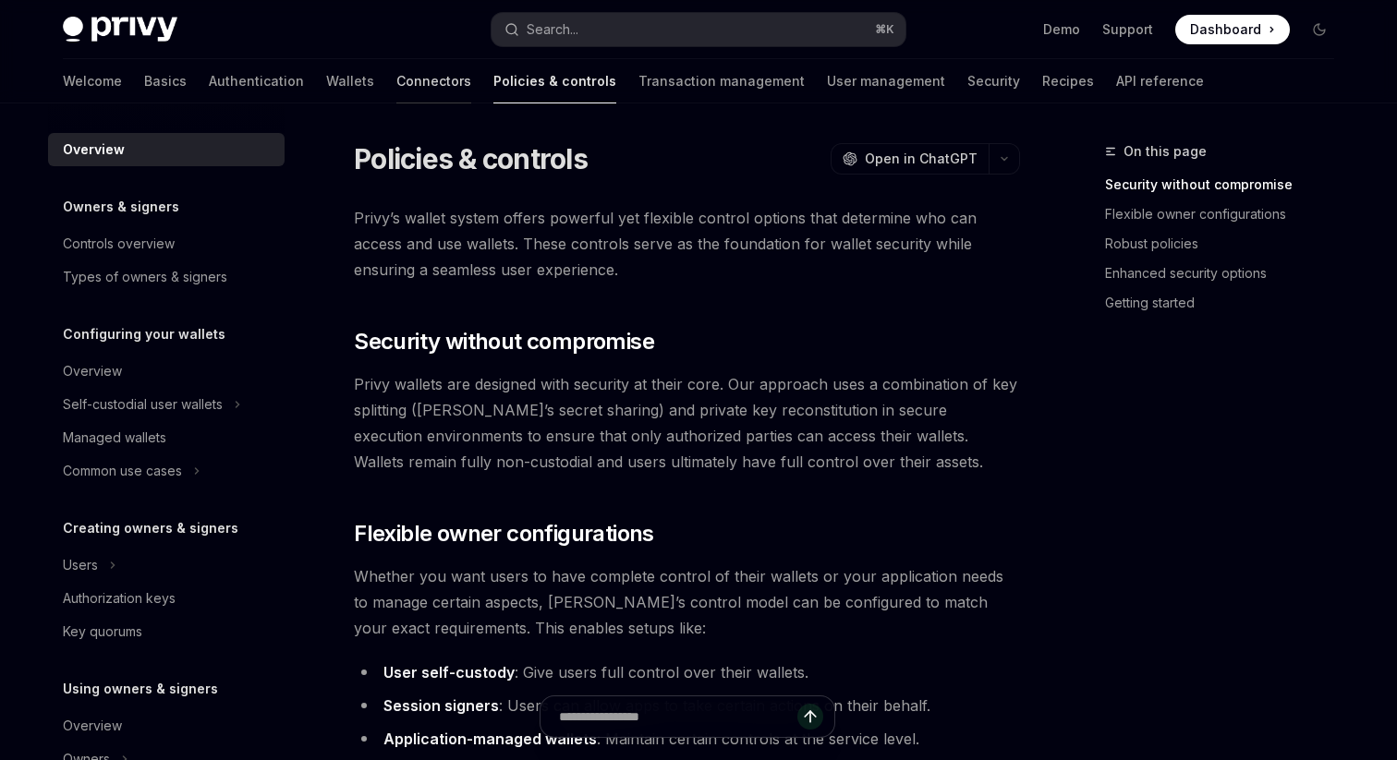
click at [396, 67] on link "Connectors" at bounding box center [433, 81] width 75 height 44
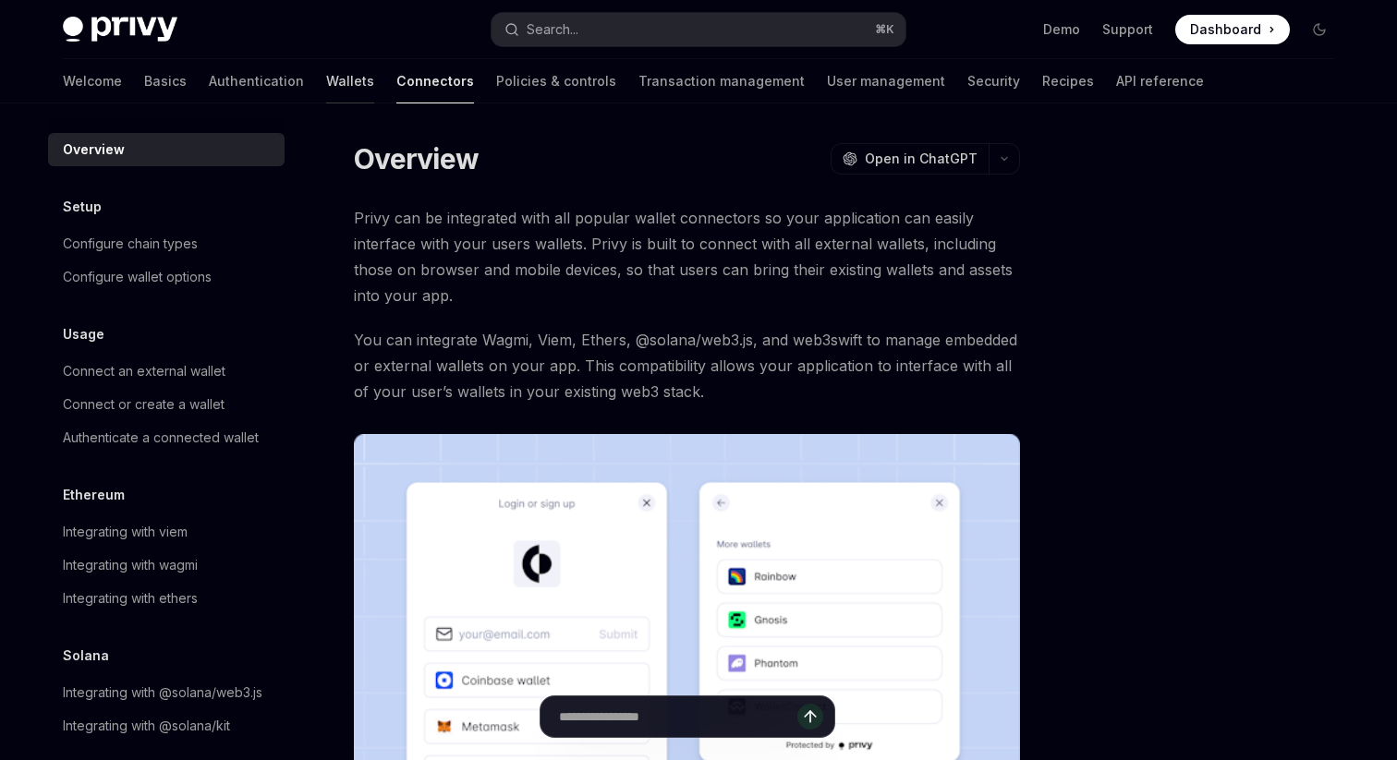
click at [326, 84] on link "Wallets" at bounding box center [350, 81] width 48 height 44
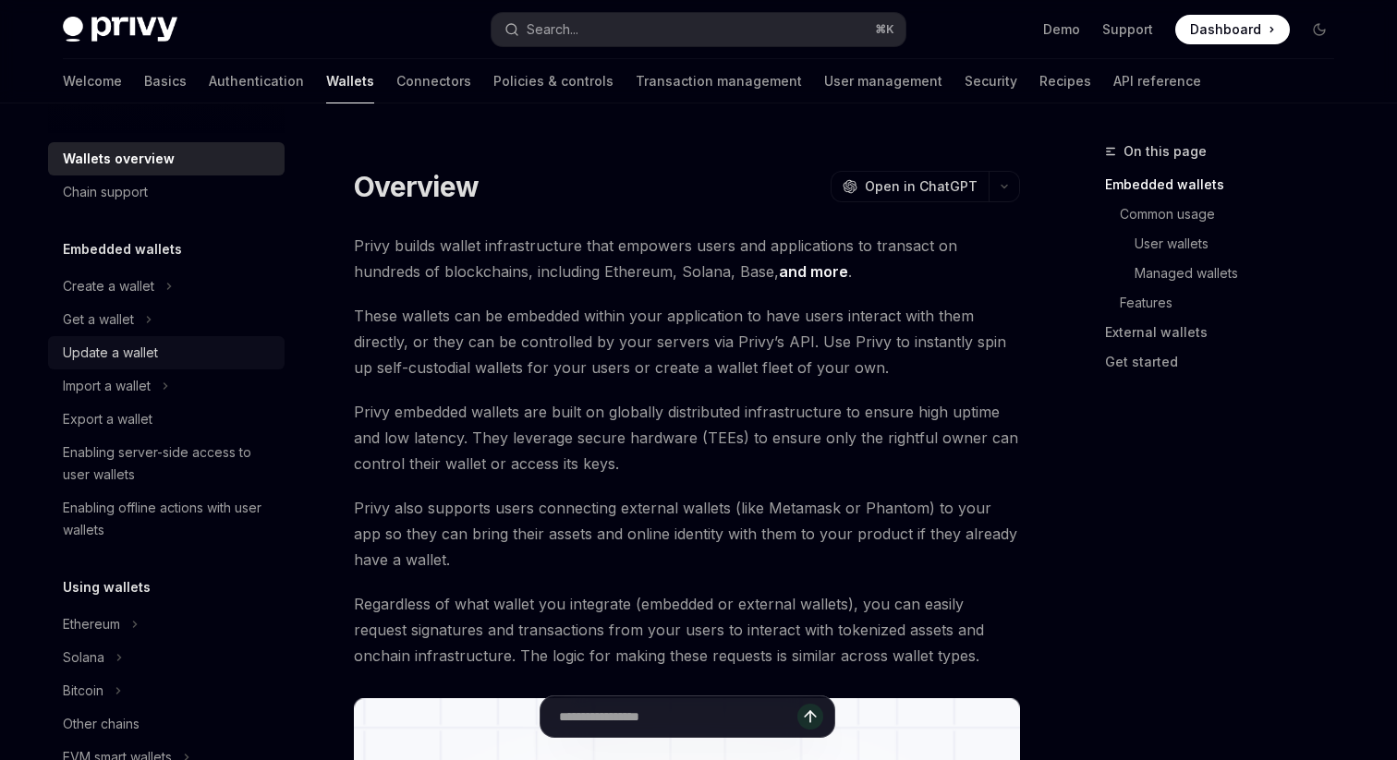
click at [138, 336] on link "Update a wallet" at bounding box center [166, 352] width 236 height 33
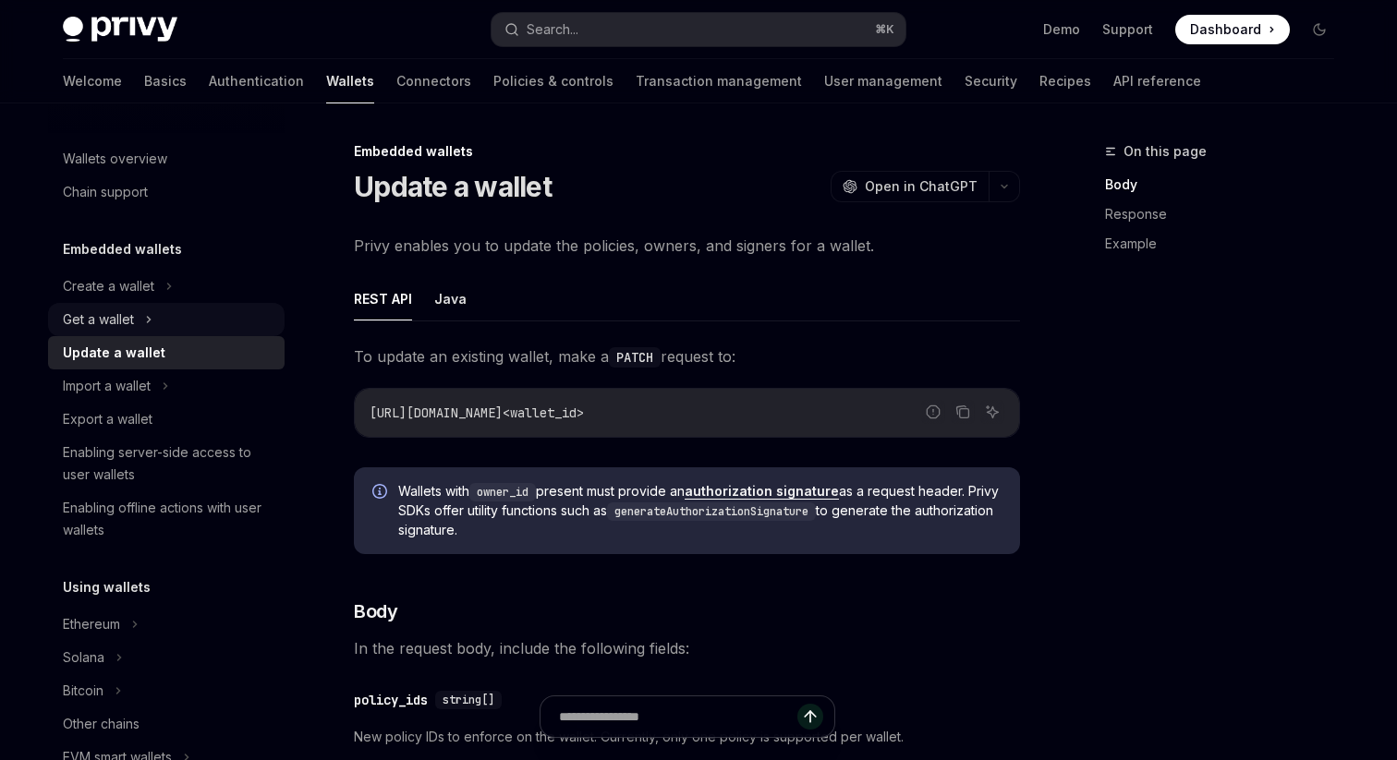
click at [153, 310] on div "Get a wallet" at bounding box center [166, 319] width 236 height 33
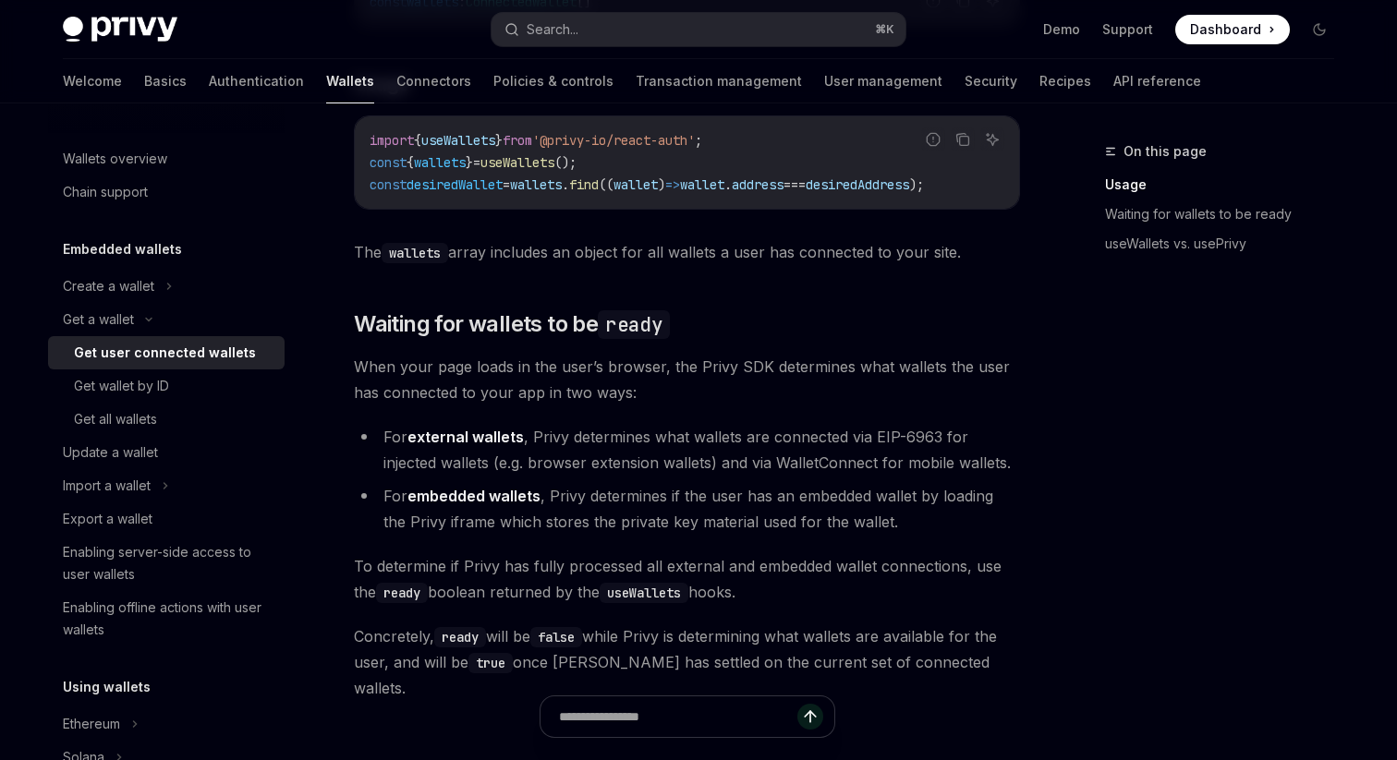
scroll to position [1105, 0]
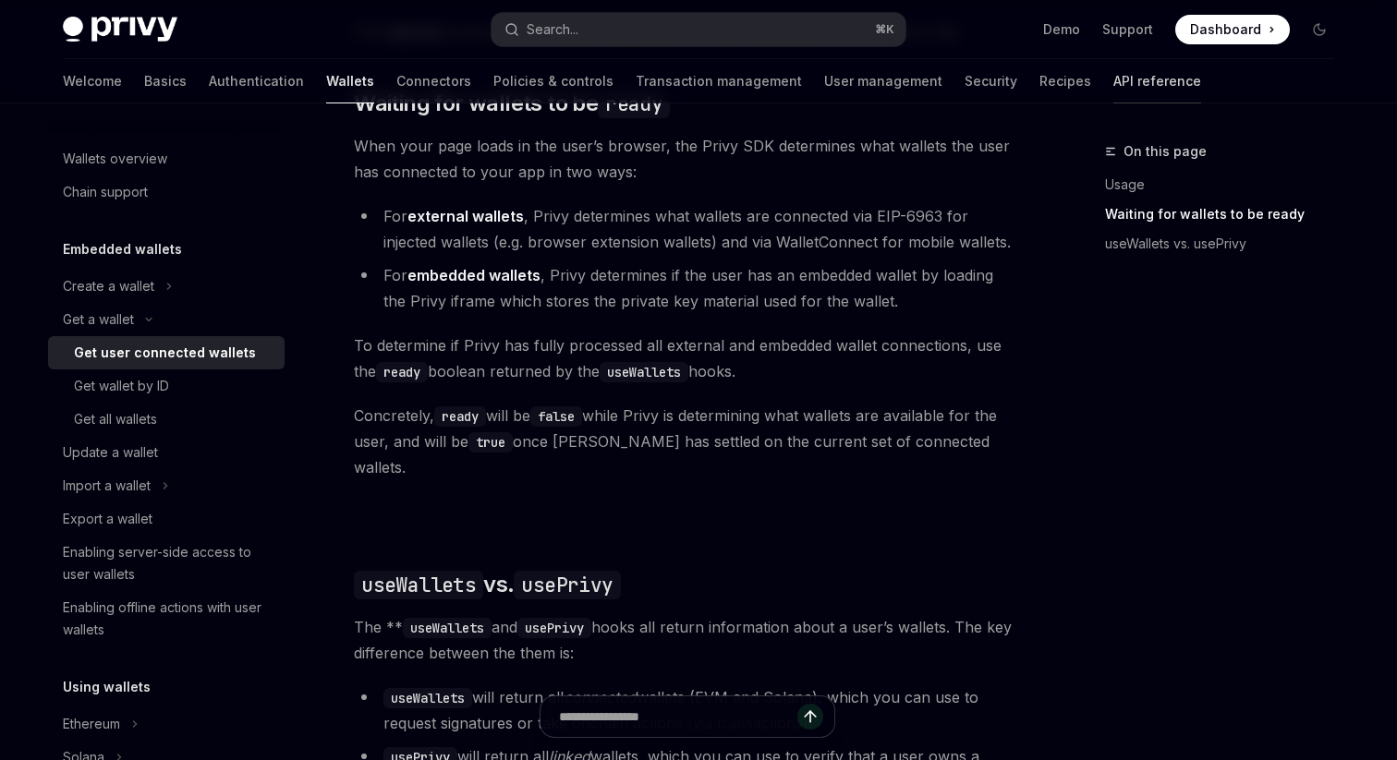
click at [1113, 92] on link "API reference" at bounding box center [1157, 81] width 88 height 44
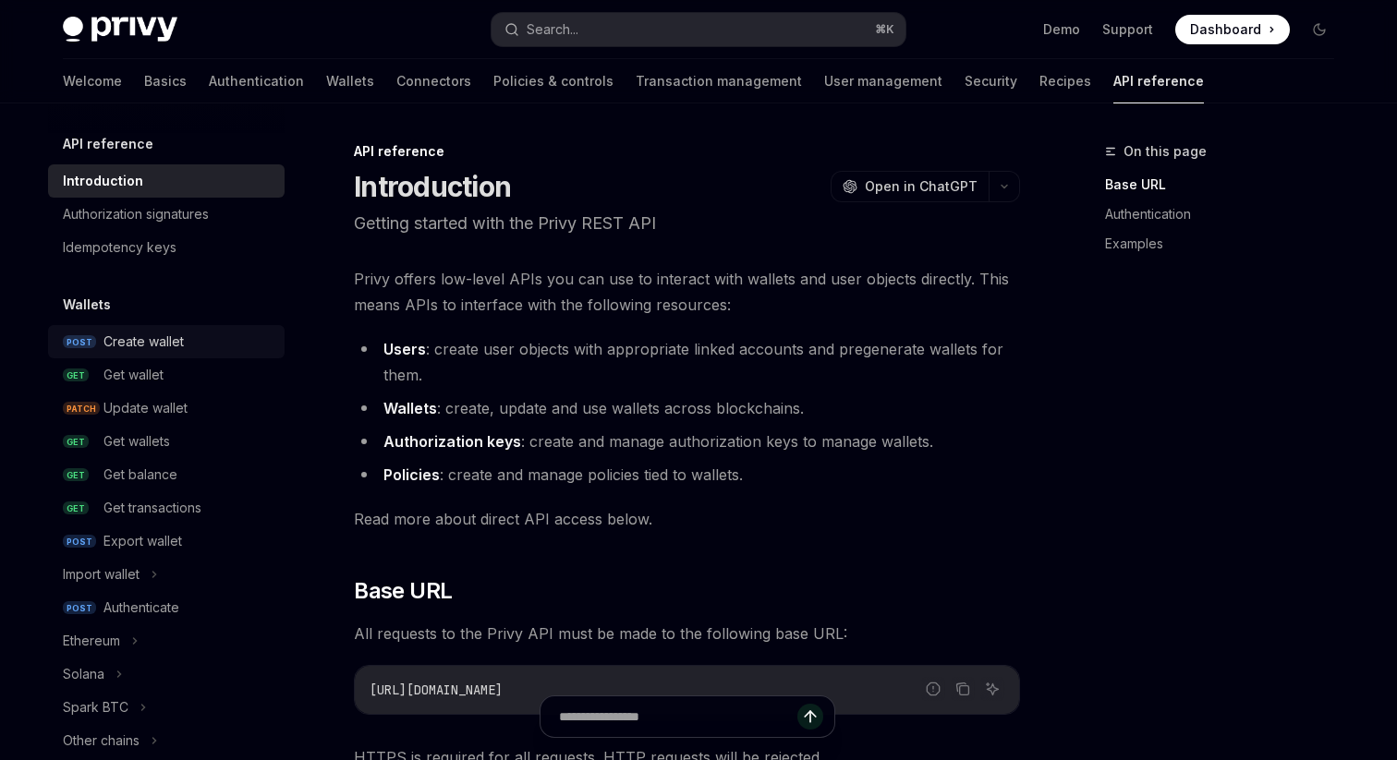
click at [157, 350] on div "Create wallet" at bounding box center [143, 342] width 80 height 22
type textarea "*"
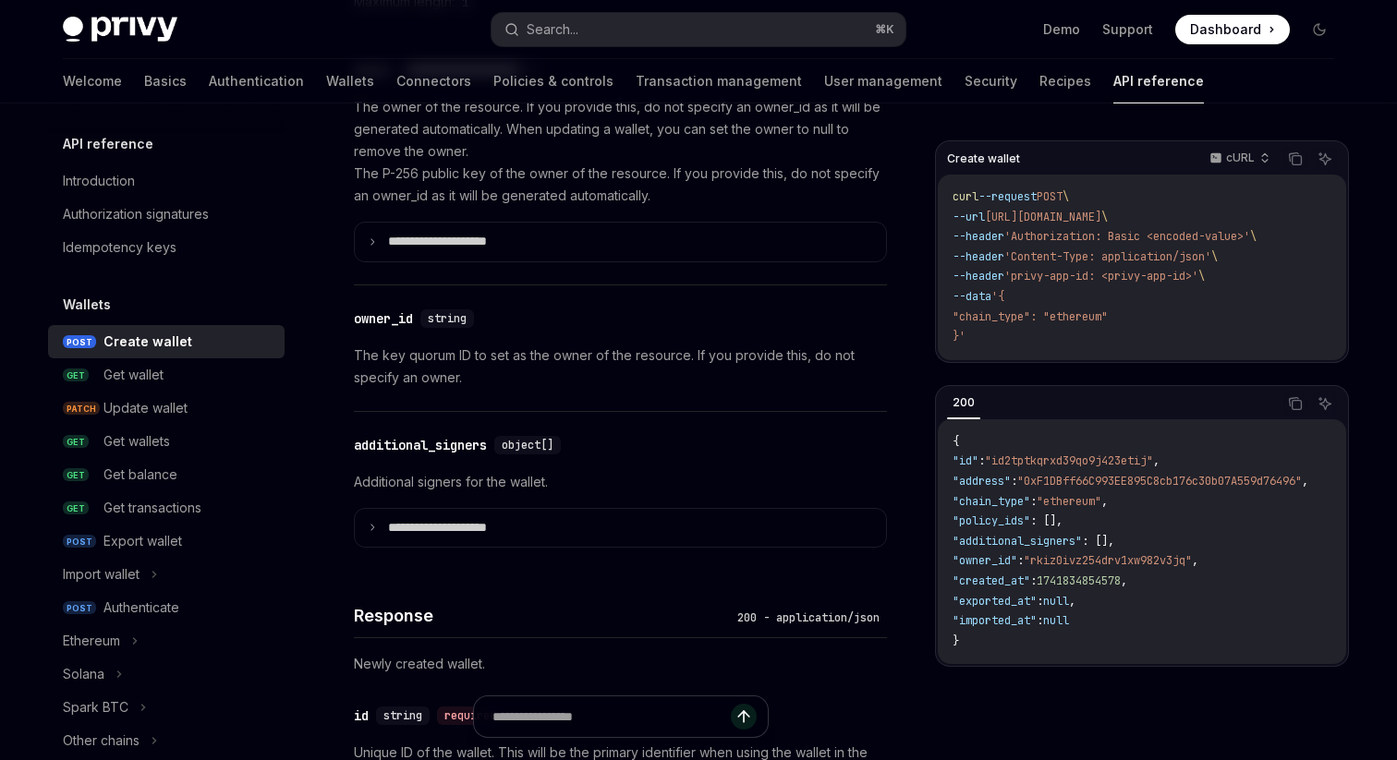
scroll to position [1206, 0]
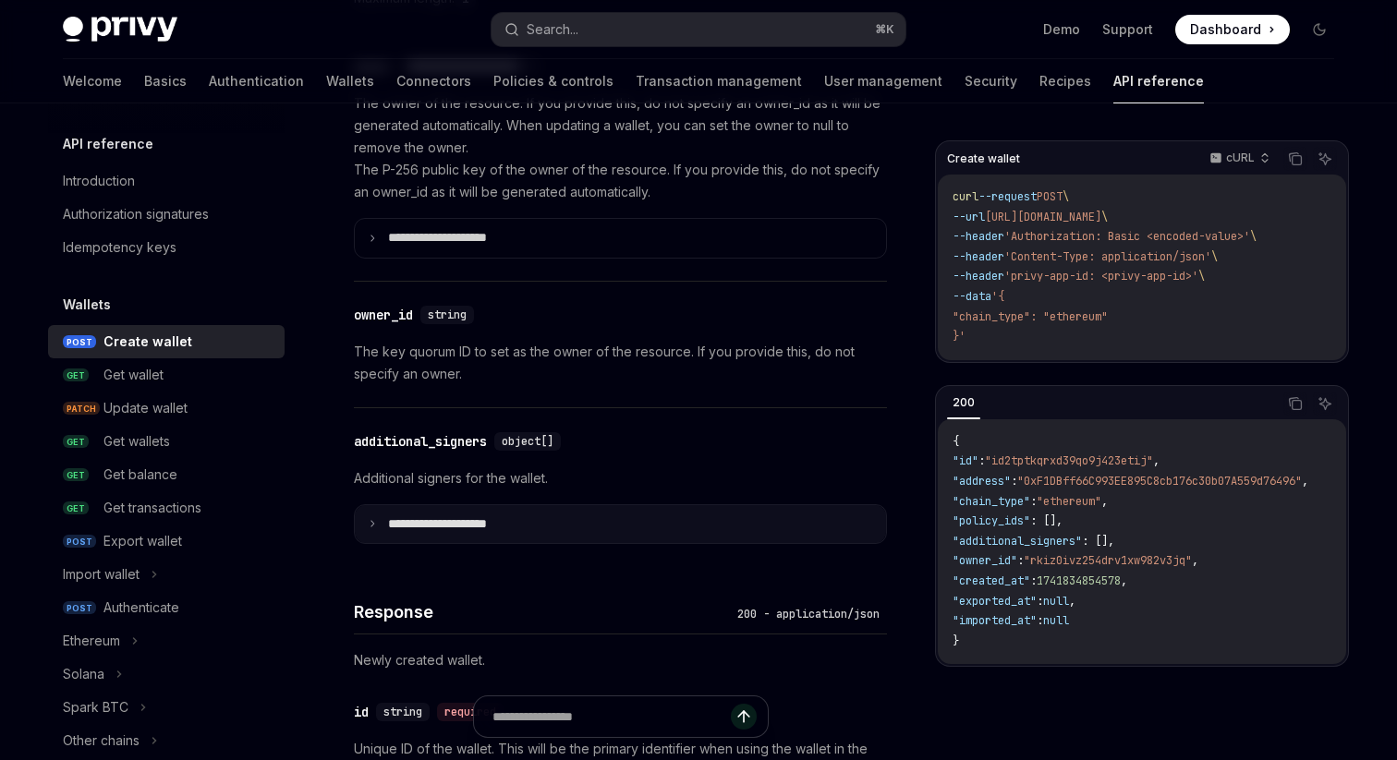
click at [426, 529] on p "**********" at bounding box center [452, 524] width 128 height 17
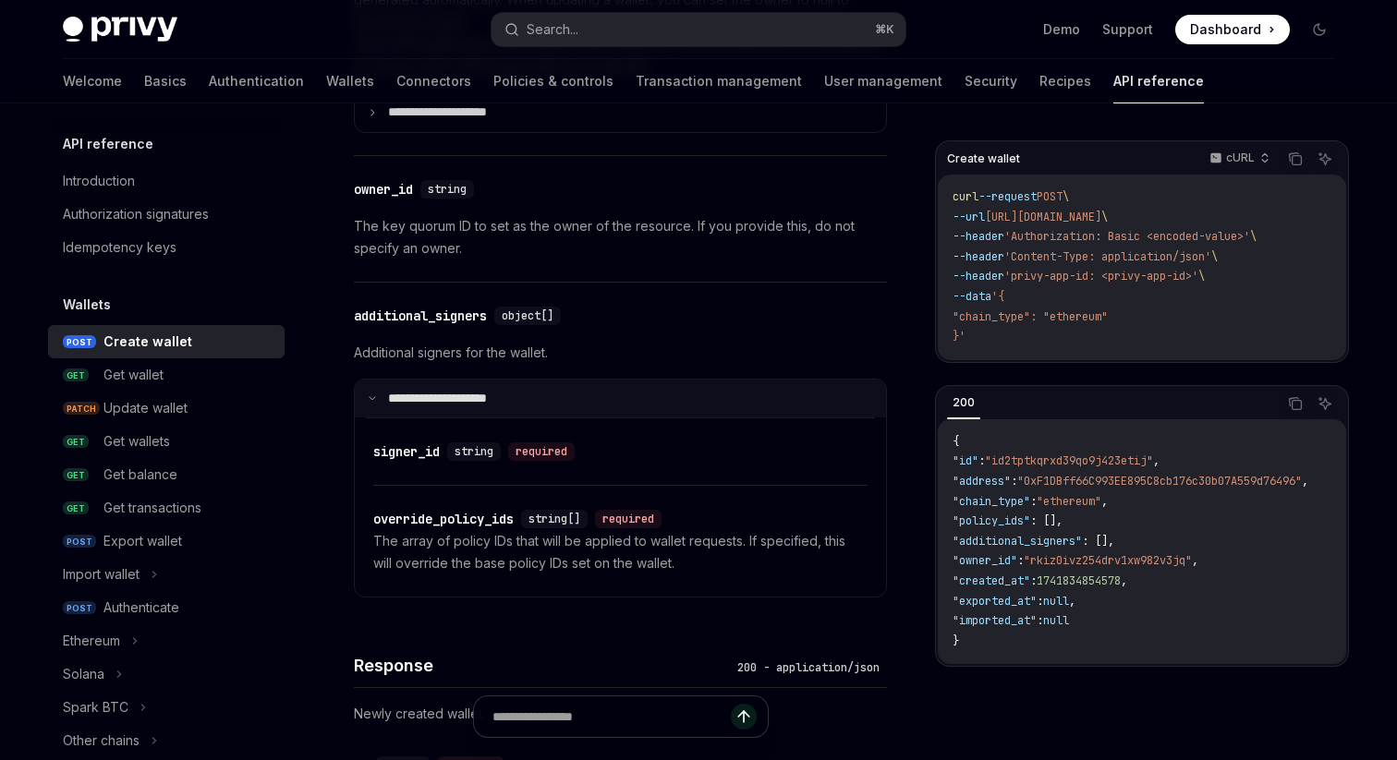
scroll to position [1334, 0]
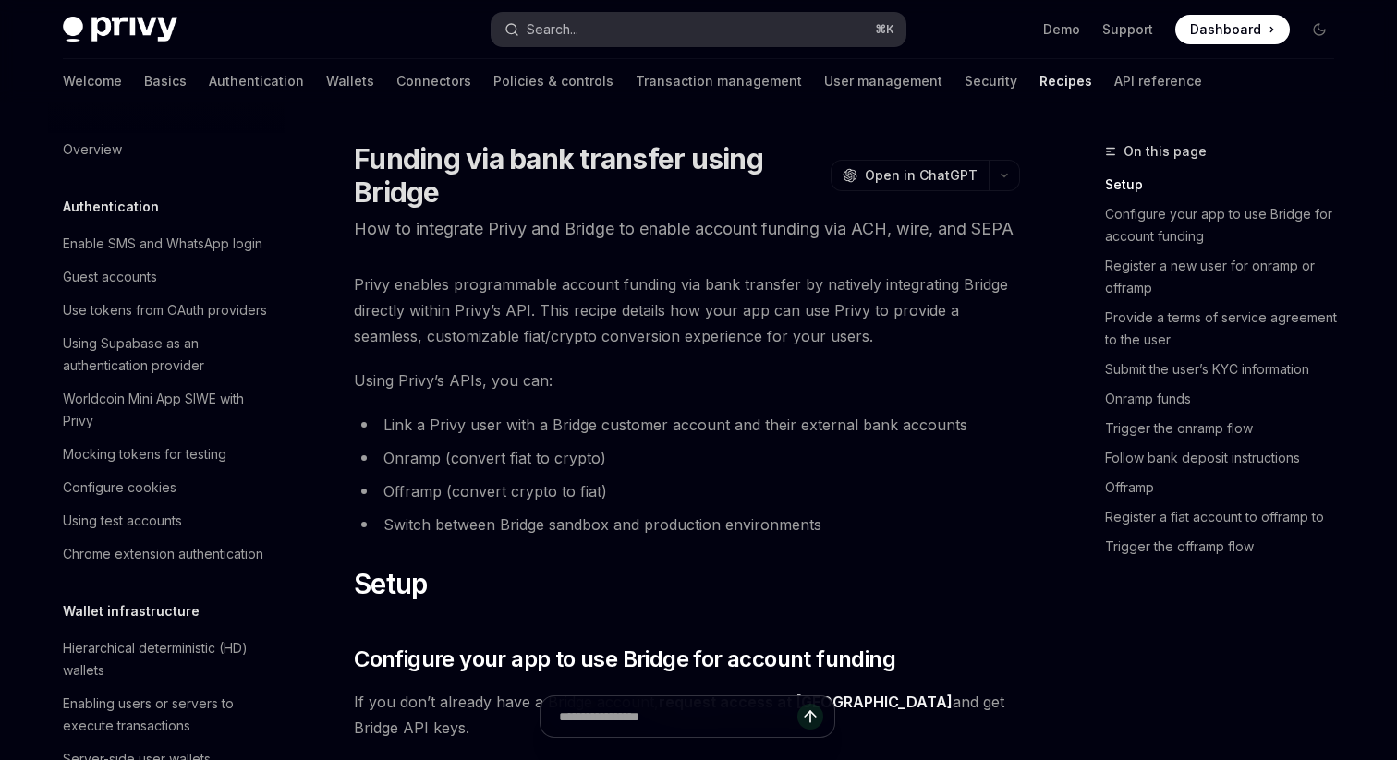
click at [636, 18] on button "Search... ⌘ K" at bounding box center [698, 29] width 414 height 33
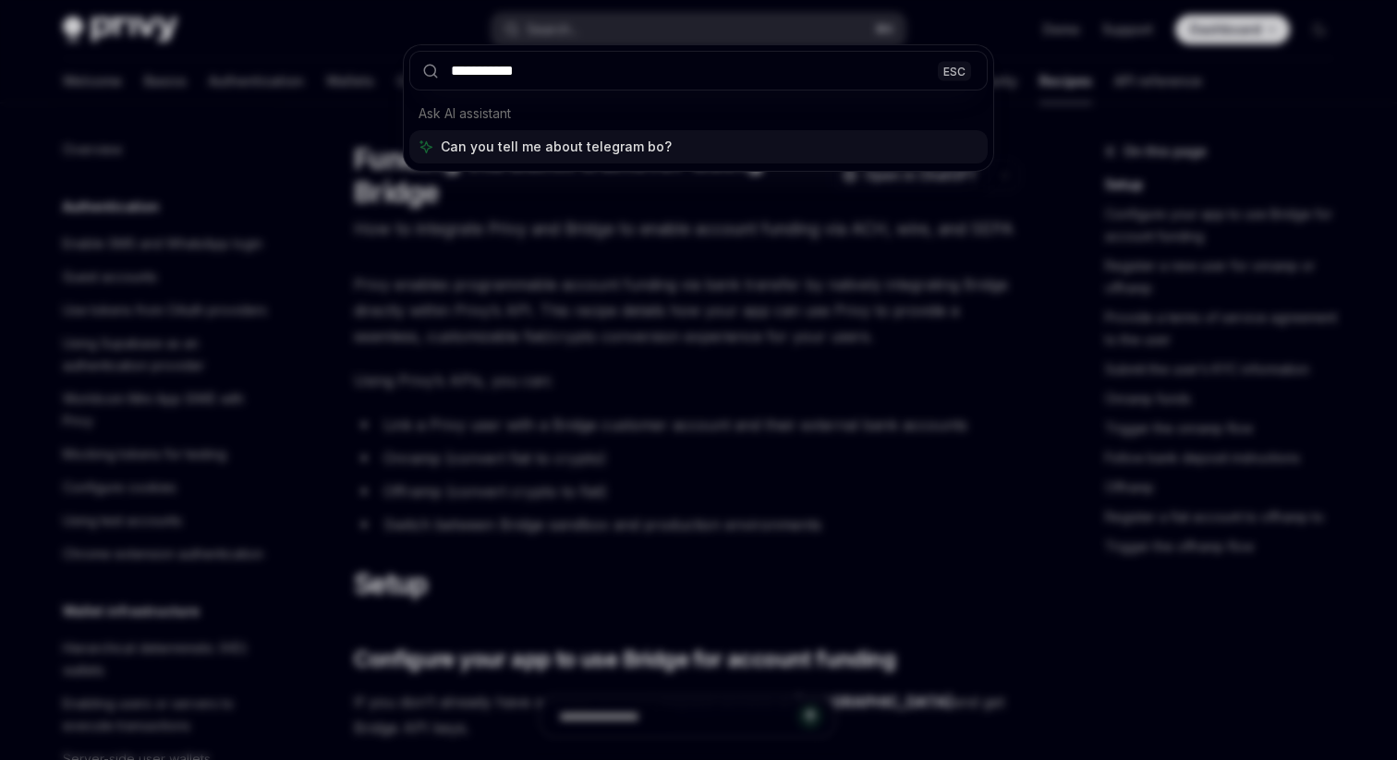
type input "**********"
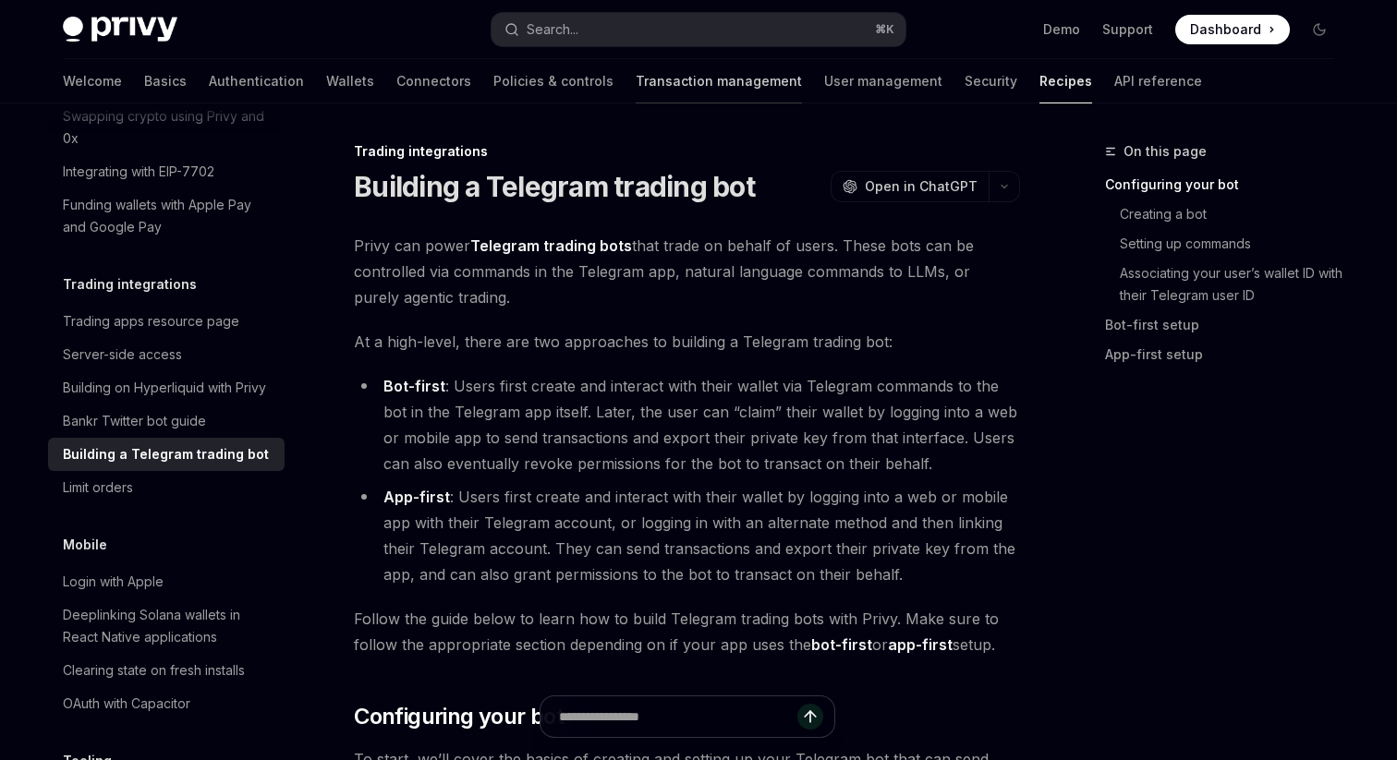
click at [636, 85] on link "Transaction management" at bounding box center [719, 81] width 166 height 44
type textarea "*"
